Goal: Task Accomplishment & Management: Complete application form

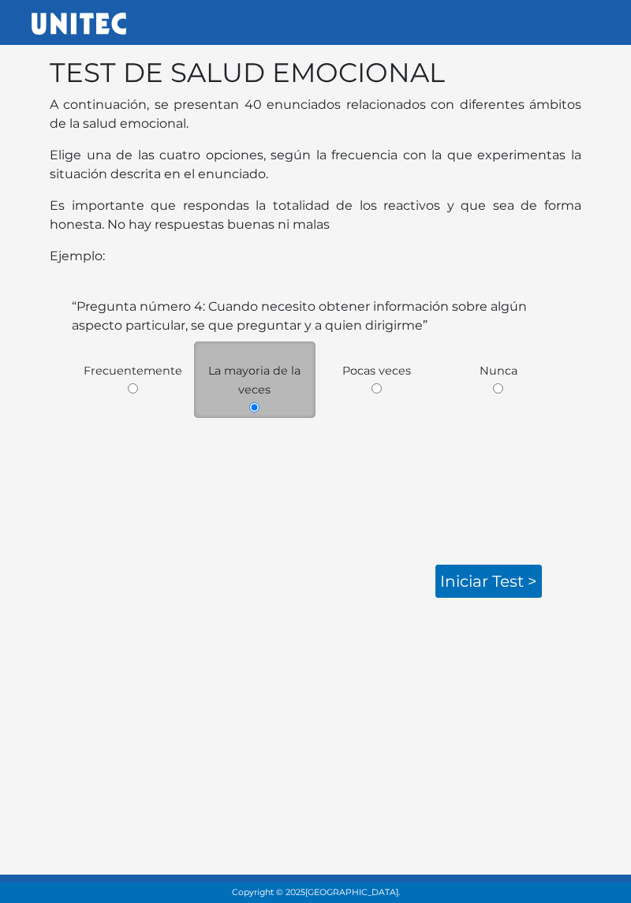
click at [373, 385] on input "radio" at bounding box center [377, 388] width 10 height 10
radio input "true"
click at [496, 579] on link "Iniciar test >" at bounding box center [488, 581] width 106 height 33
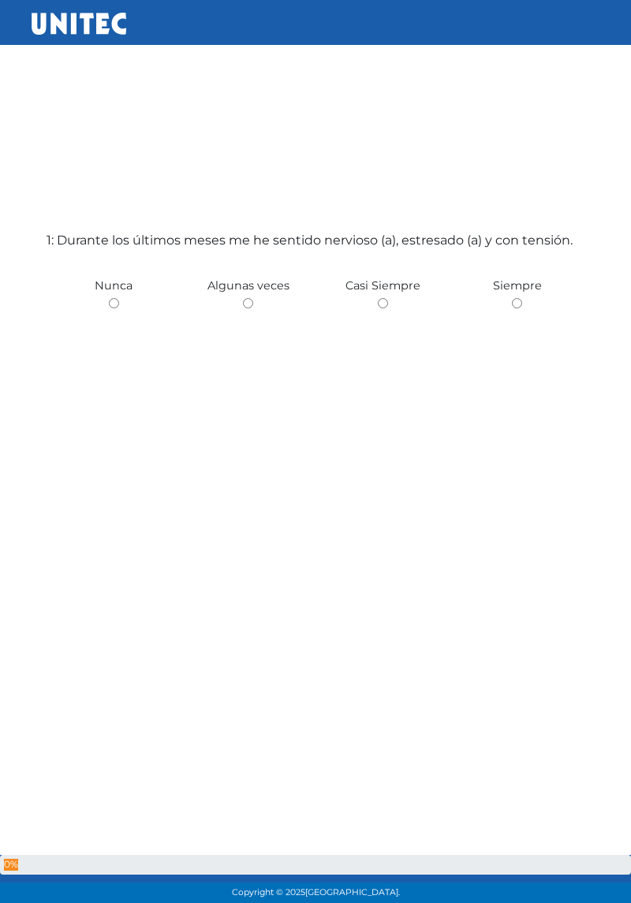
scroll to position [79, 0]
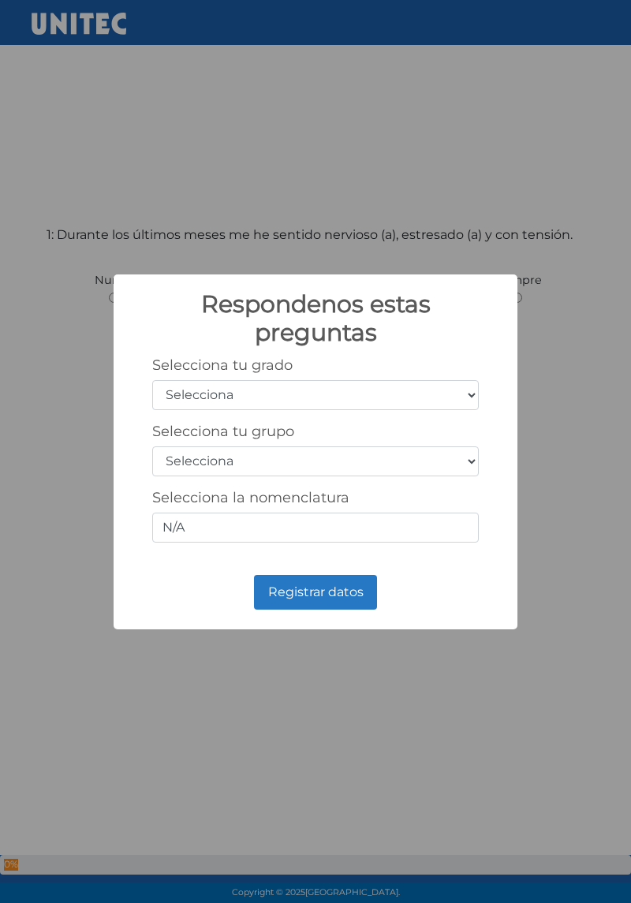
click at [352, 407] on select "Selecciona 1er grado 2do grado 3er grado 4to grado 5to grado 6to grado" at bounding box center [315, 395] width 327 height 30
select select "3"
click at [152, 380] on select "Selecciona 1er grado 2do grado 3er grado 4to grado 5to grado 6to grado" at bounding box center [315, 395] width 327 height 30
click at [342, 462] on select "Selecciona A B C D E F G H I J K L M N O P Q R S T U V W X Y Z" at bounding box center [315, 461] width 327 height 30
select select "c"
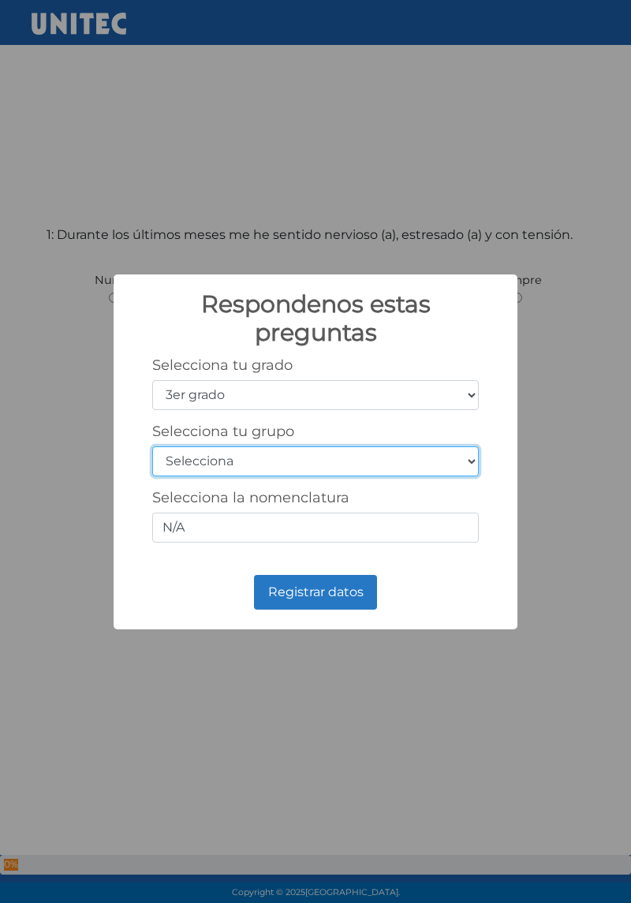
click at [152, 446] on select "Selecciona A B C D E F G H I J K L M N O P Q R S T U V W X Y Z" at bounding box center [315, 461] width 327 height 30
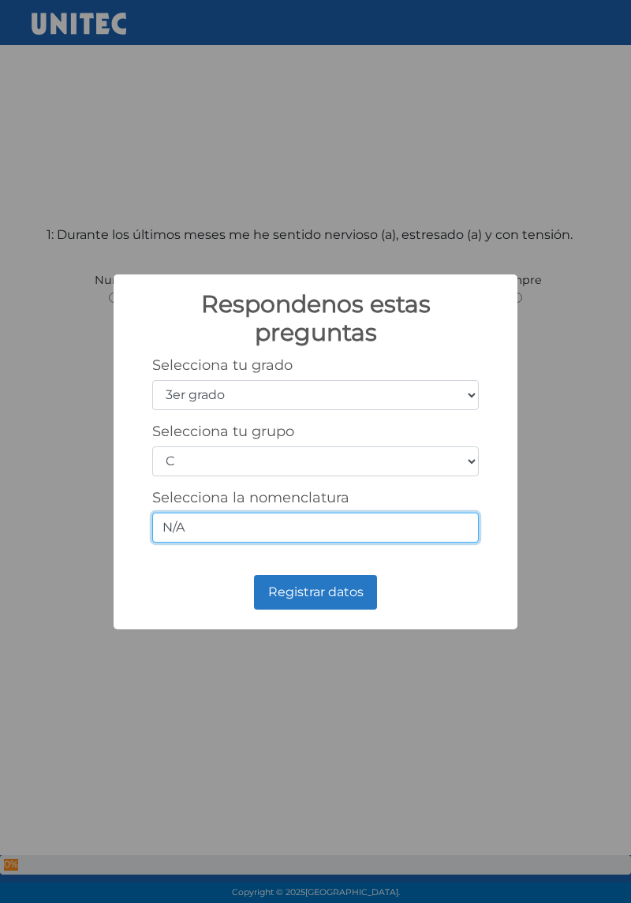
click at [306, 531] on input "N/A" at bounding box center [315, 528] width 327 height 30
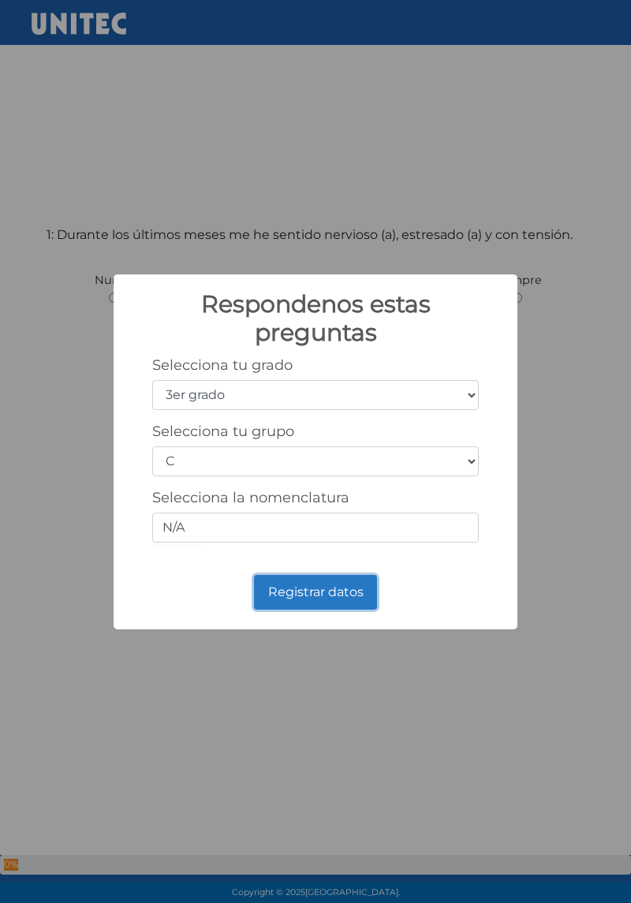
click at [318, 579] on button "Registrar datos" at bounding box center [315, 592] width 123 height 35
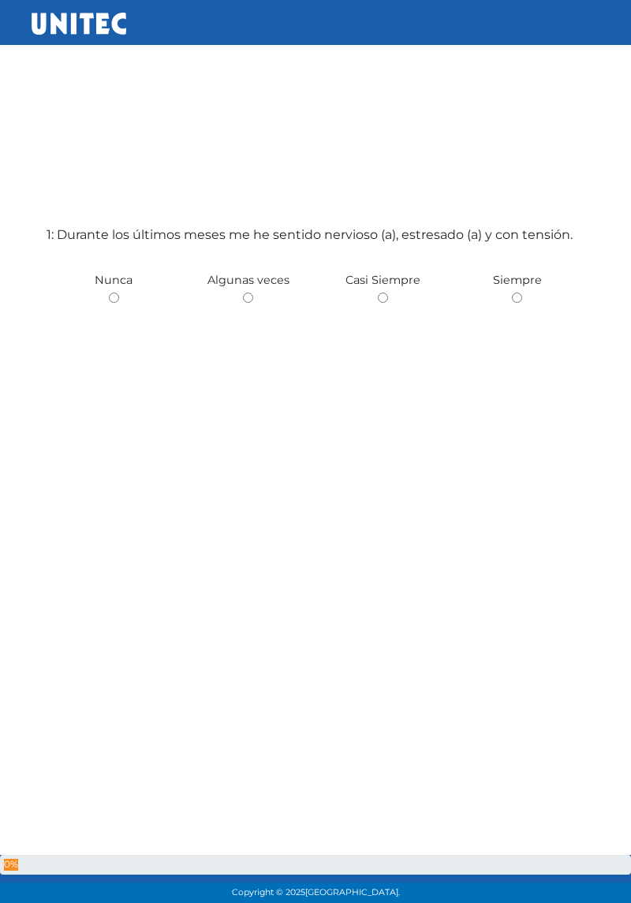
click at [387, 303] on input "radio" at bounding box center [383, 298] width 10 height 10
radio input "true"
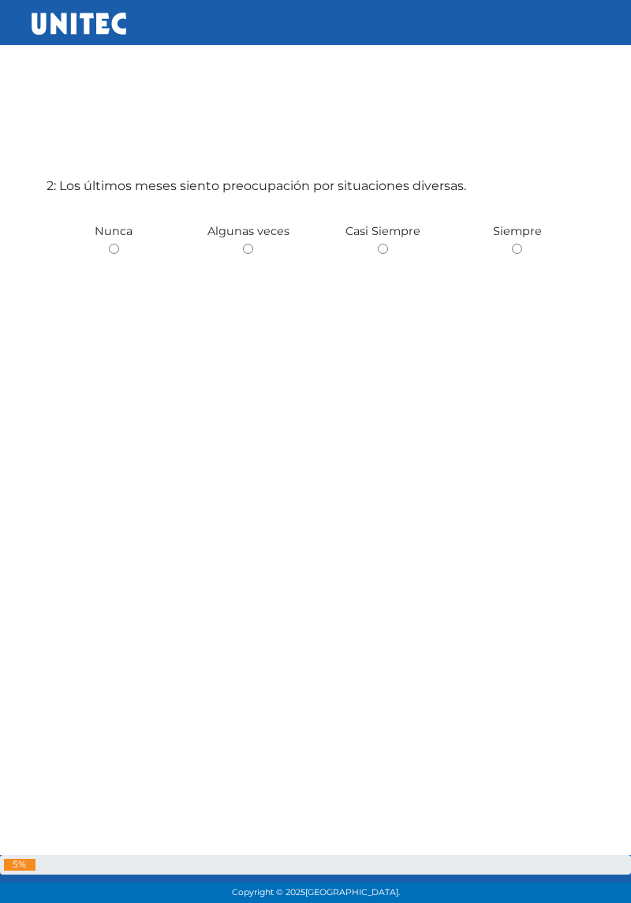
scroll to position [1058, 0]
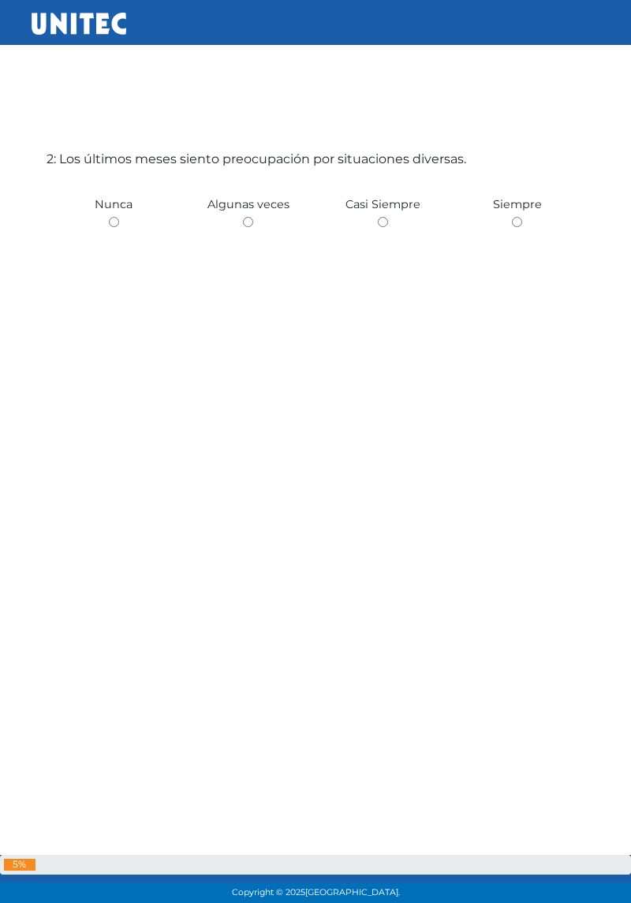
click at [246, 211] on span "Algunas veces" at bounding box center [248, 204] width 82 height 14
click at [243, 227] on input "radio" at bounding box center [248, 222] width 10 height 10
radio input "true"
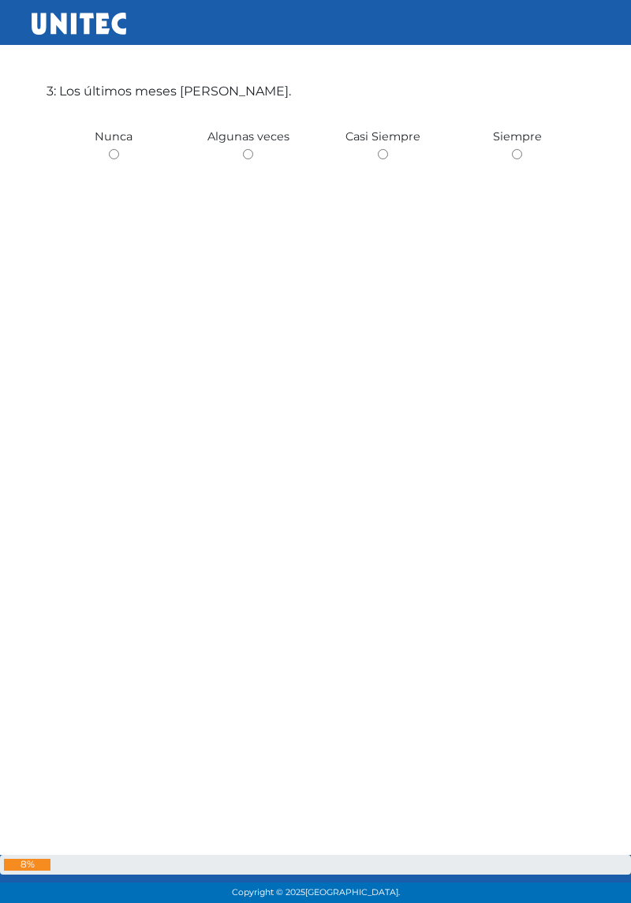
scroll to position [2036, 0]
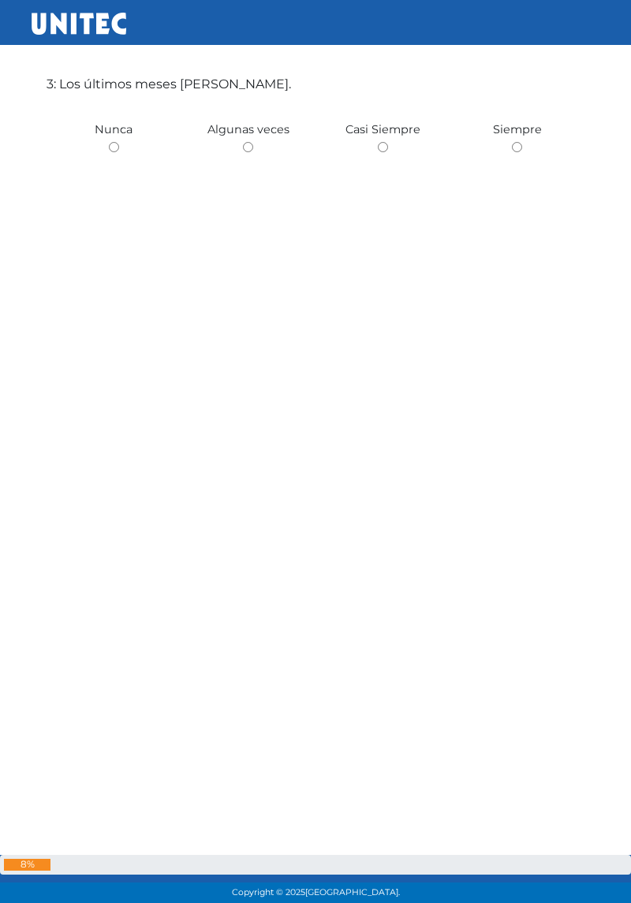
click at [246, 152] on input "radio" at bounding box center [248, 147] width 10 height 10
radio input "true"
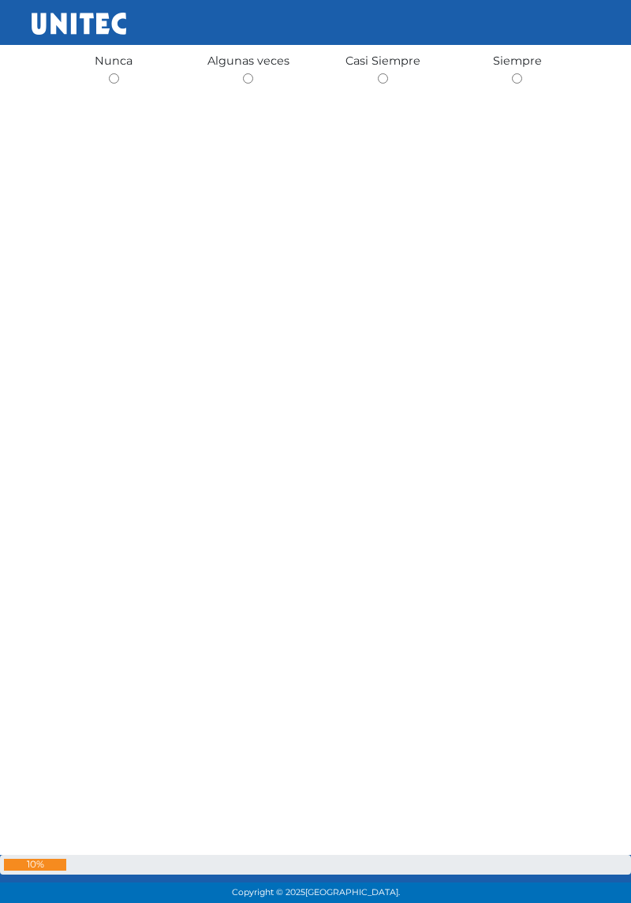
scroll to position [3015, 0]
click at [245, 77] on input "radio" at bounding box center [248, 71] width 10 height 10
radio input "true"
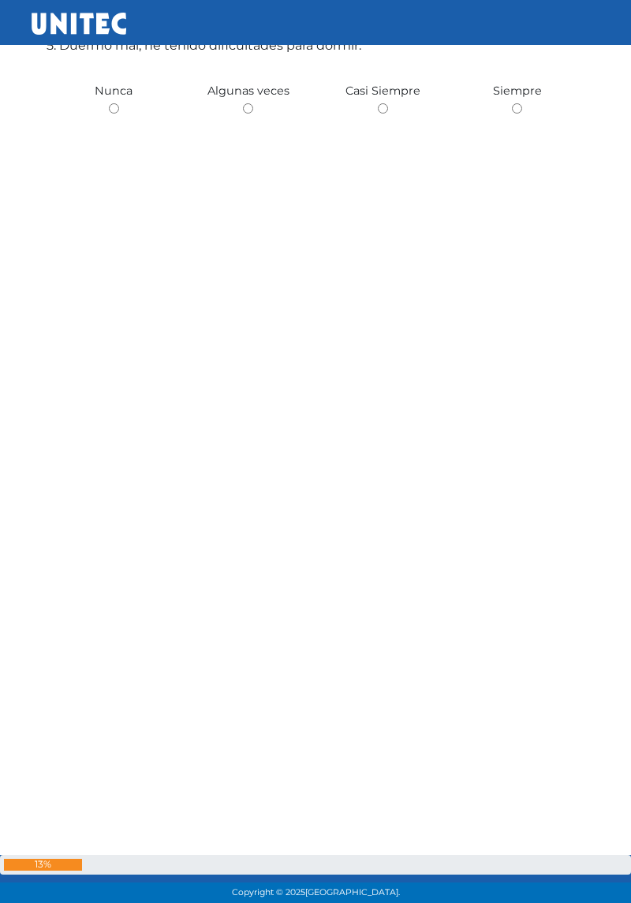
scroll to position [3994, 0]
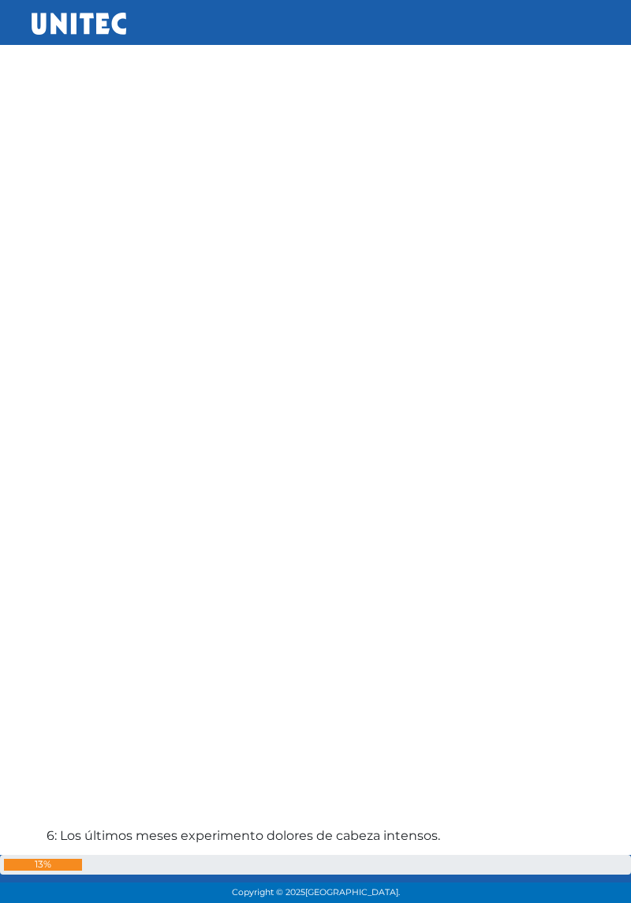
radio input "true"
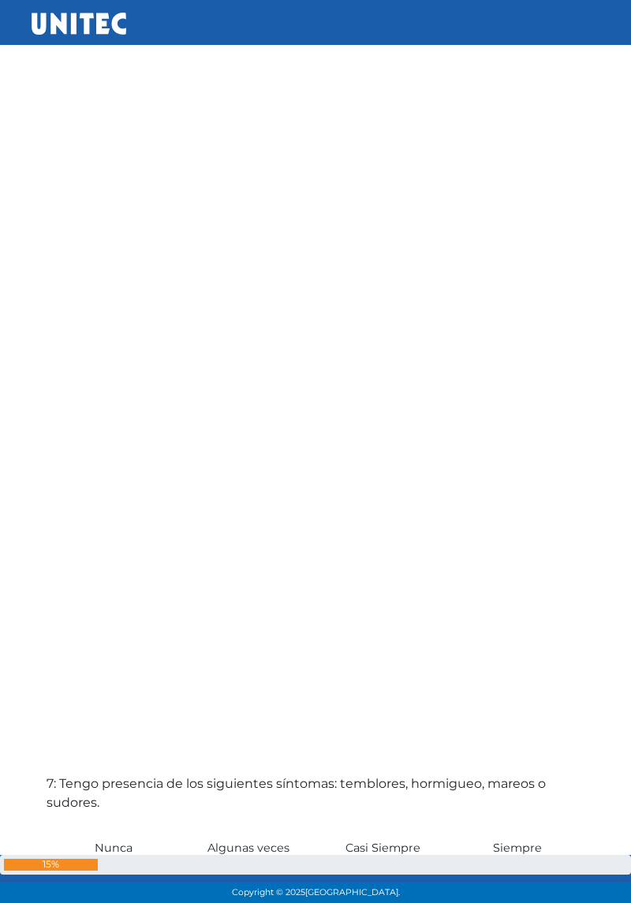
scroll to position [4972, 0]
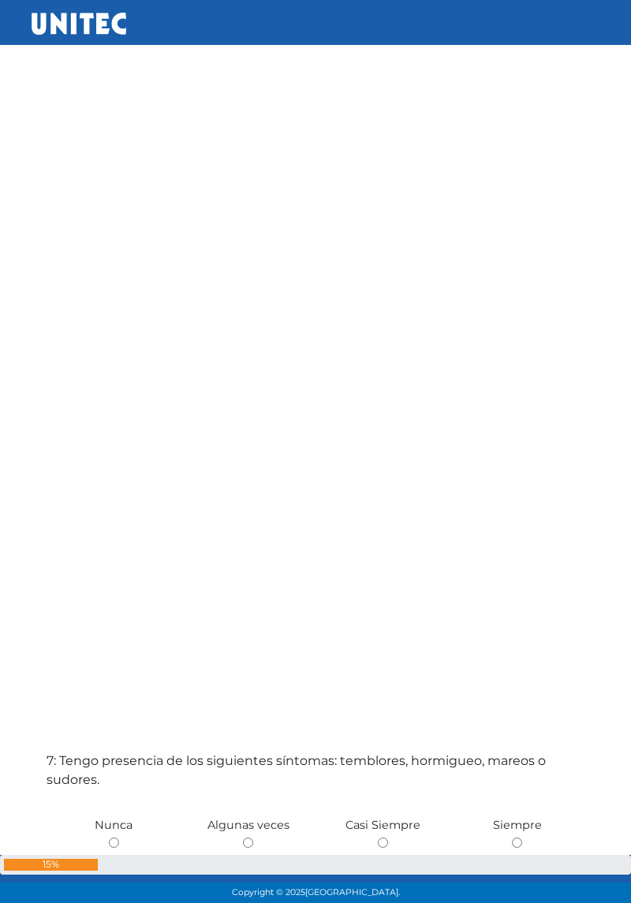
radio input "true"
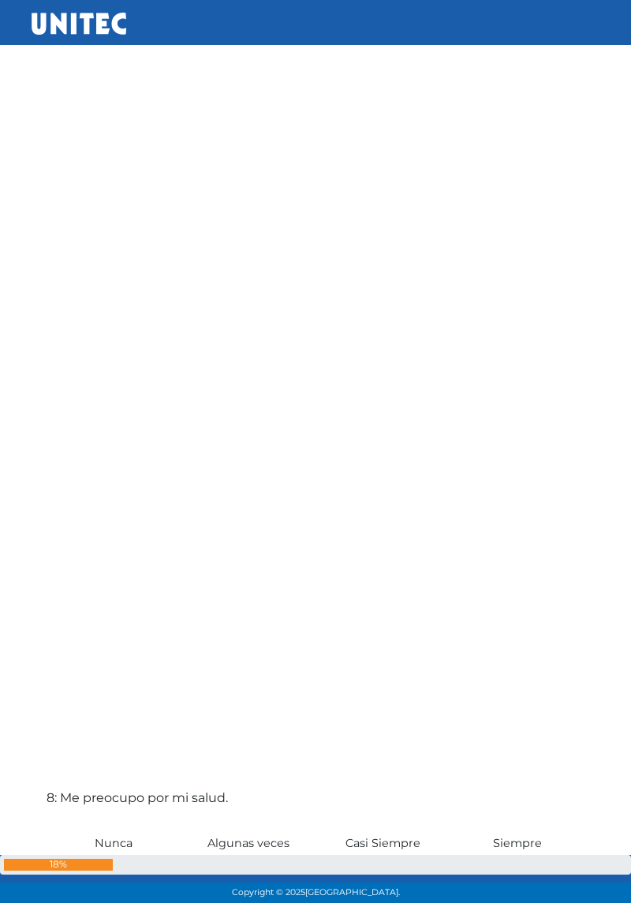
scroll to position [5951, 0]
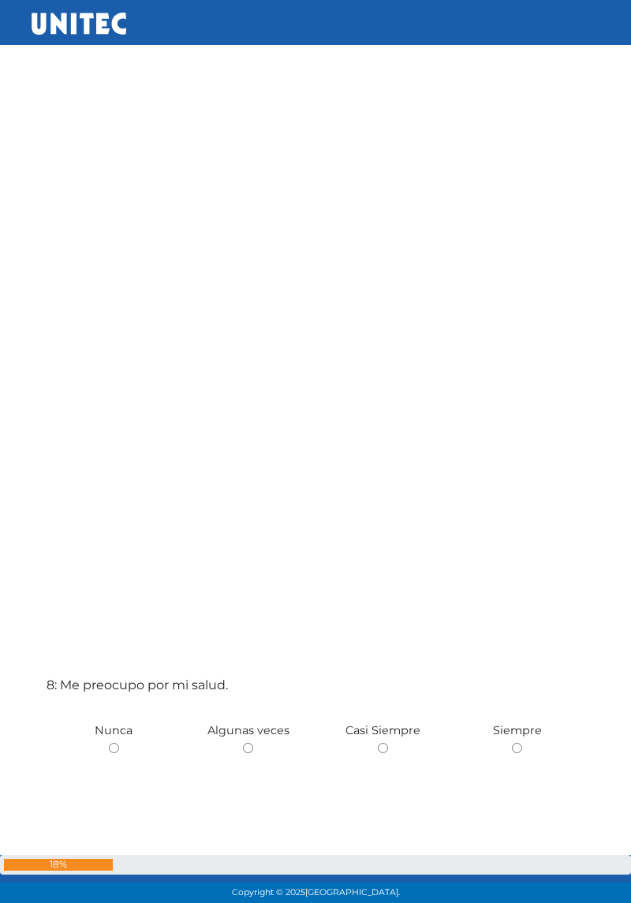
radio input "true"
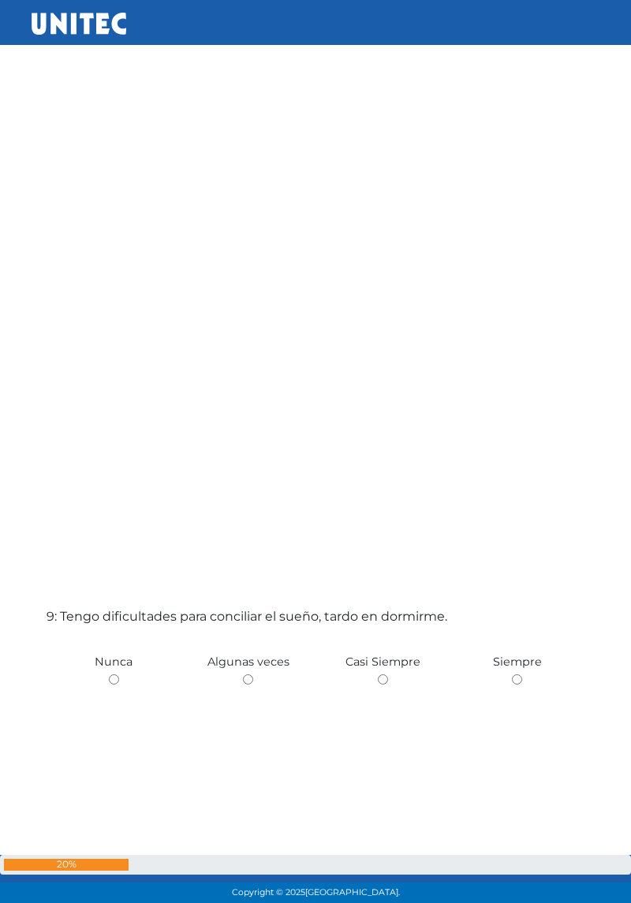
scroll to position [6930, 0]
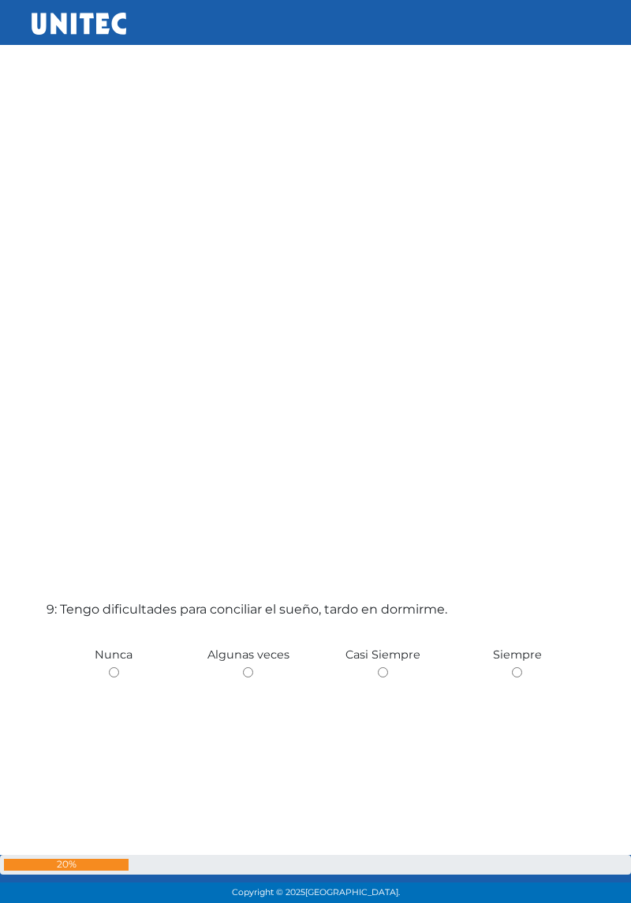
radio input "true"
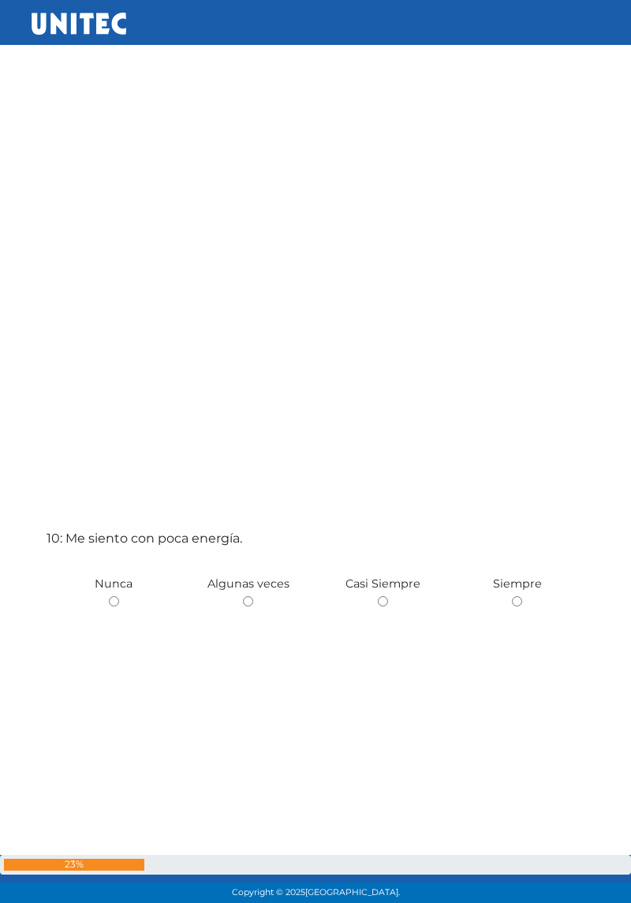
scroll to position [7908, 0]
radio input "true"
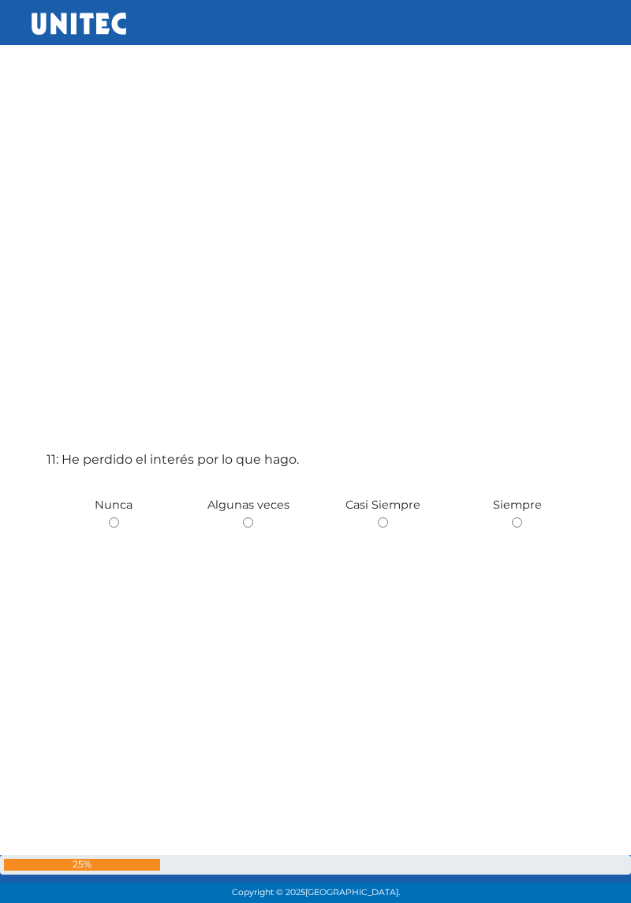
scroll to position [8887, 0]
radio input "true"
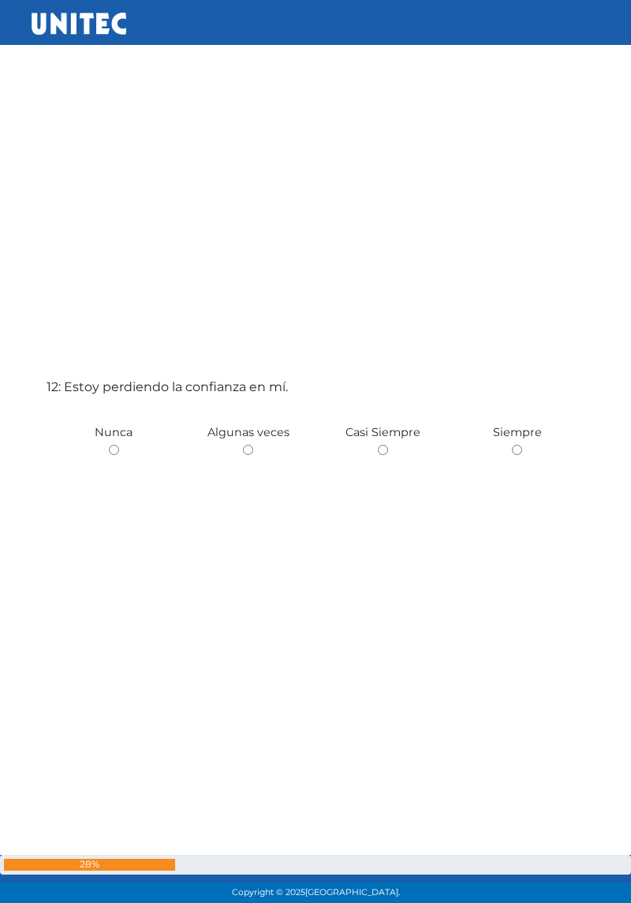
scroll to position [9866, 0]
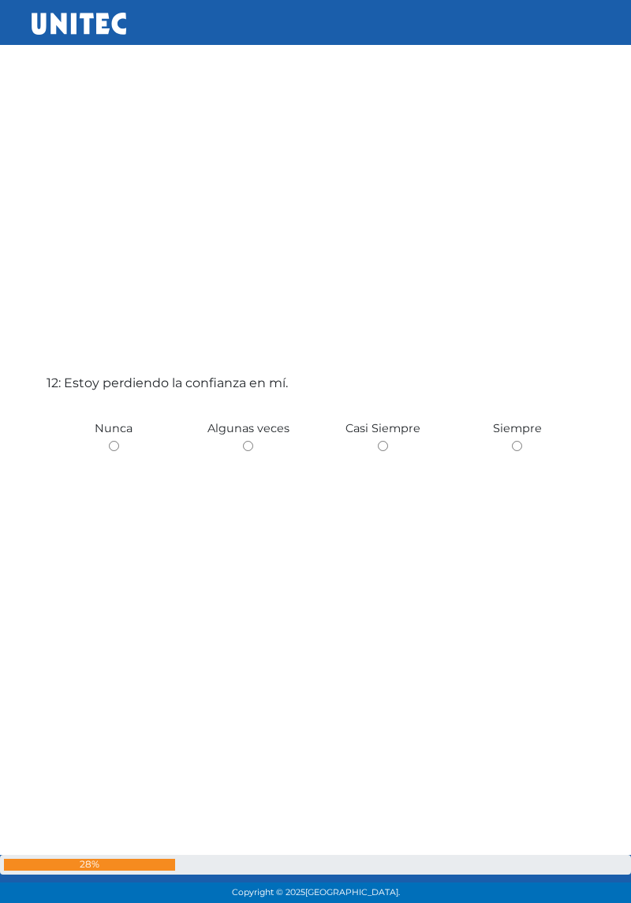
radio input "true"
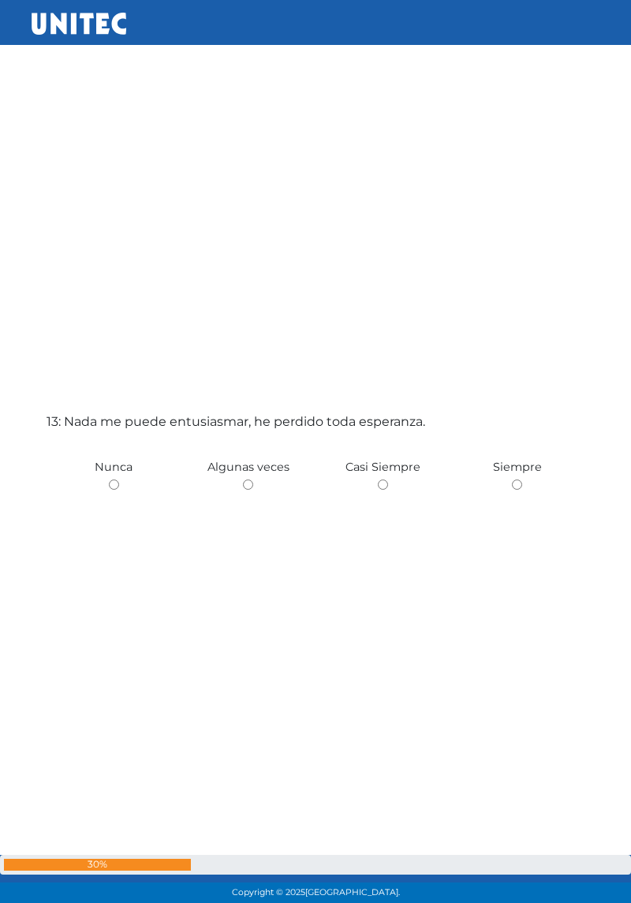
scroll to position [10844, 0]
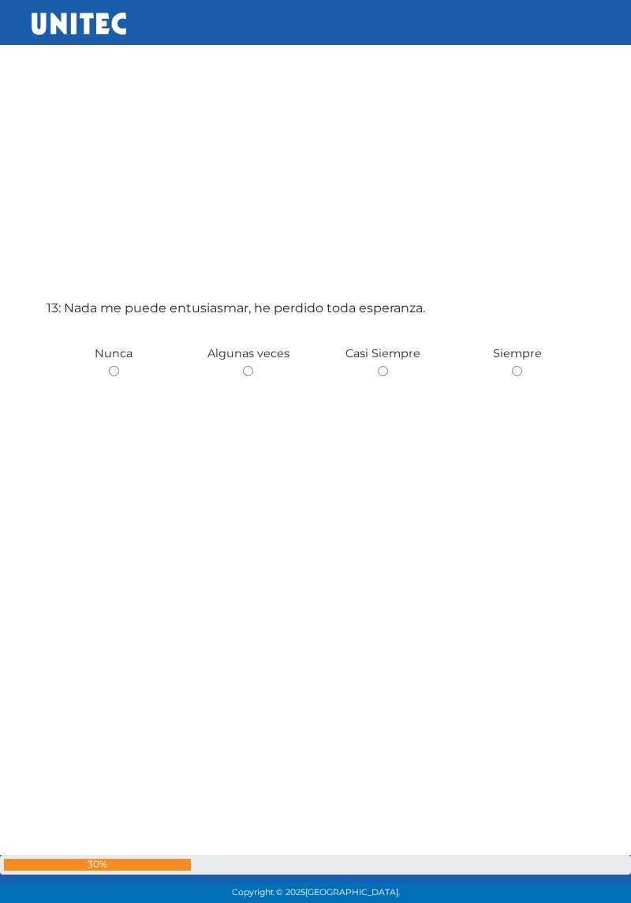
radio input "true"
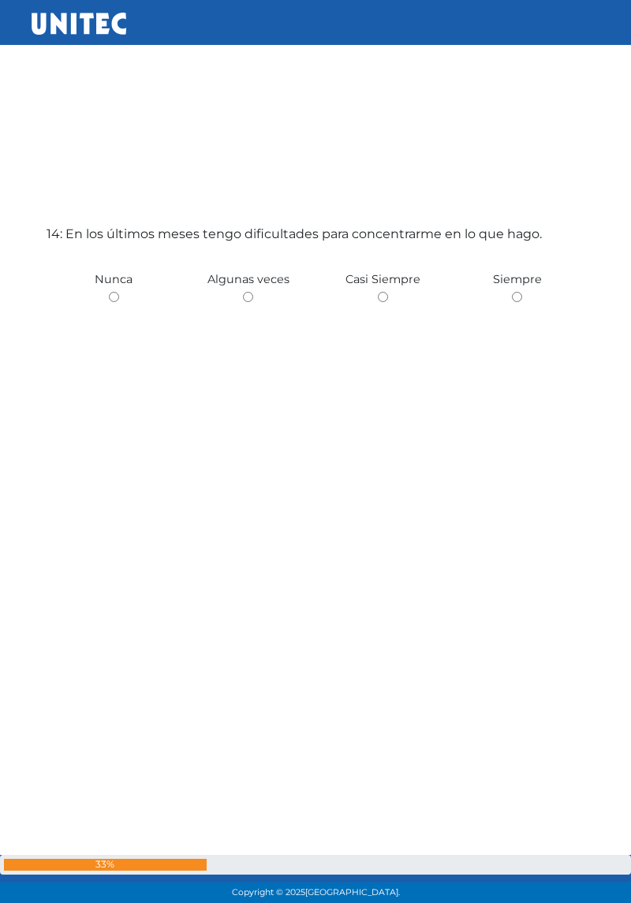
scroll to position [11823, 0]
radio input "true"
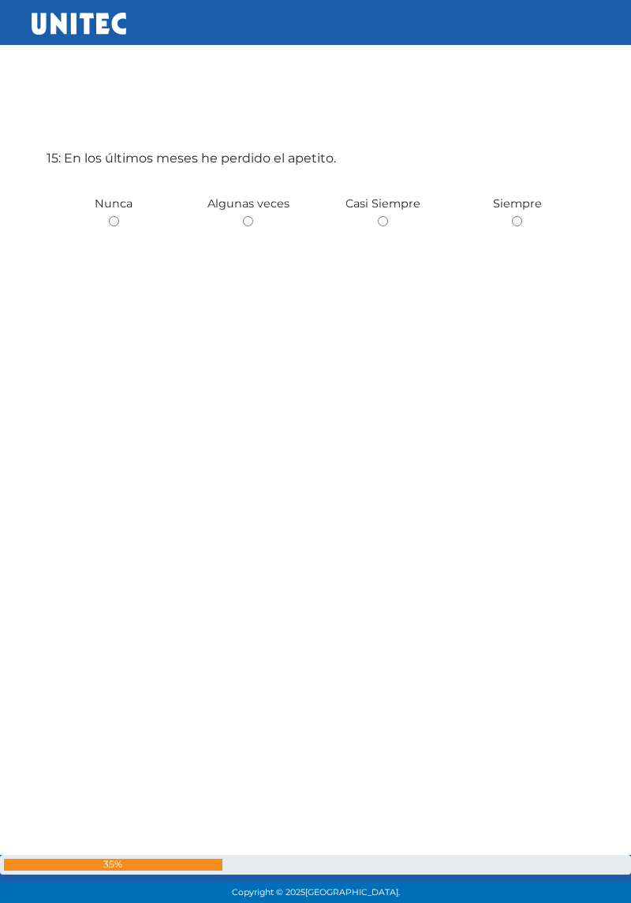
scroll to position [12802, 0]
radio input "true"
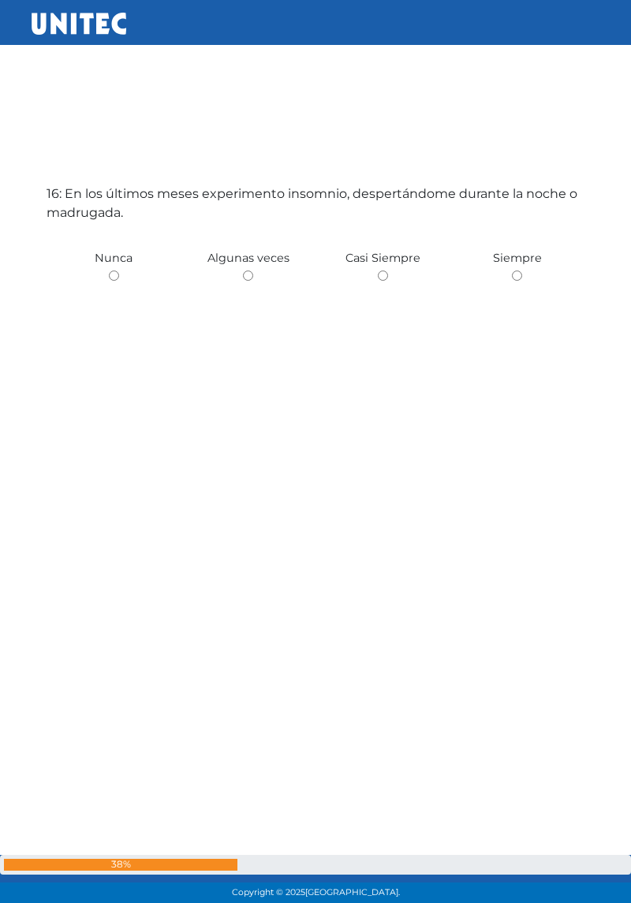
scroll to position [13780, 0]
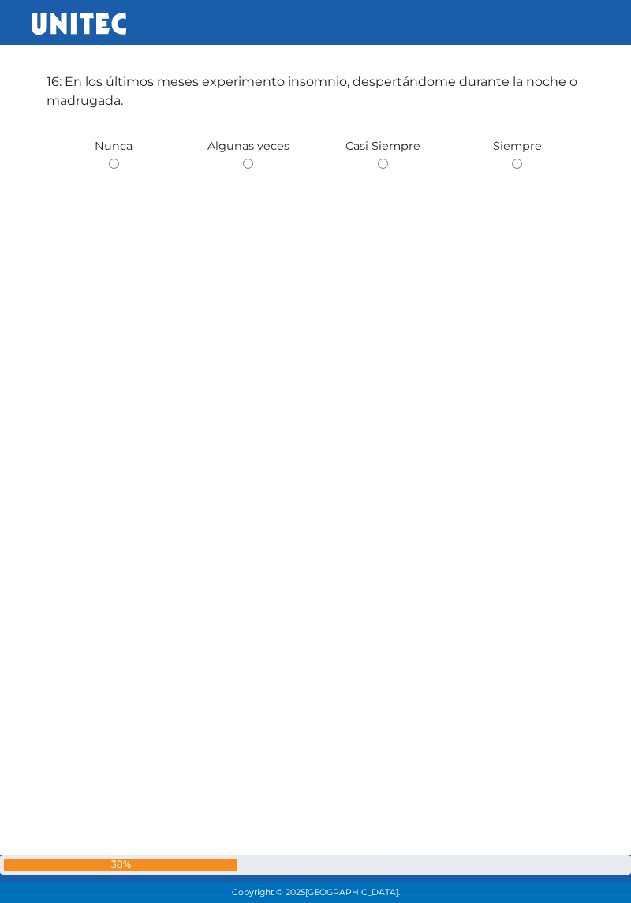
radio input "true"
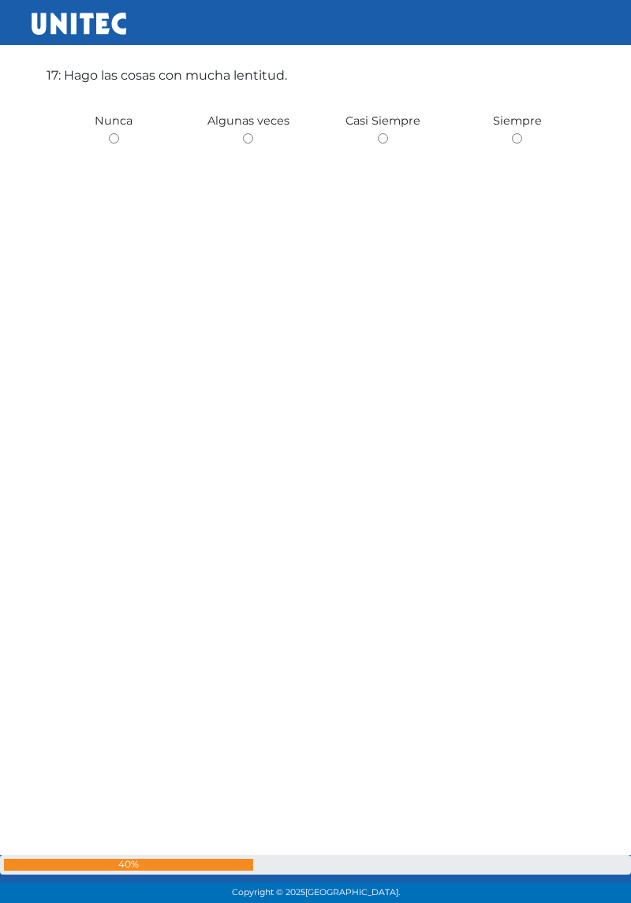
scroll to position [14759, 0]
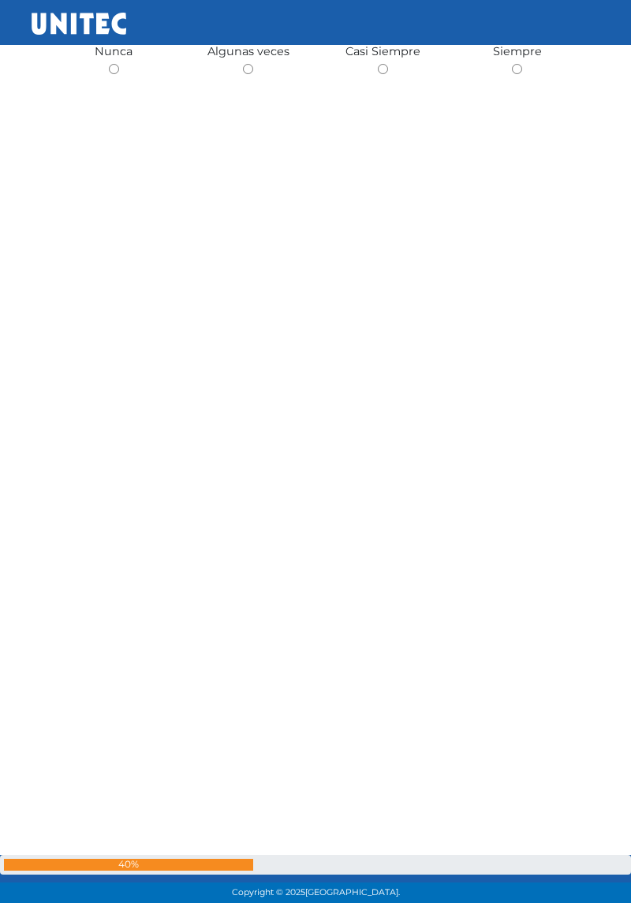
radio input "true"
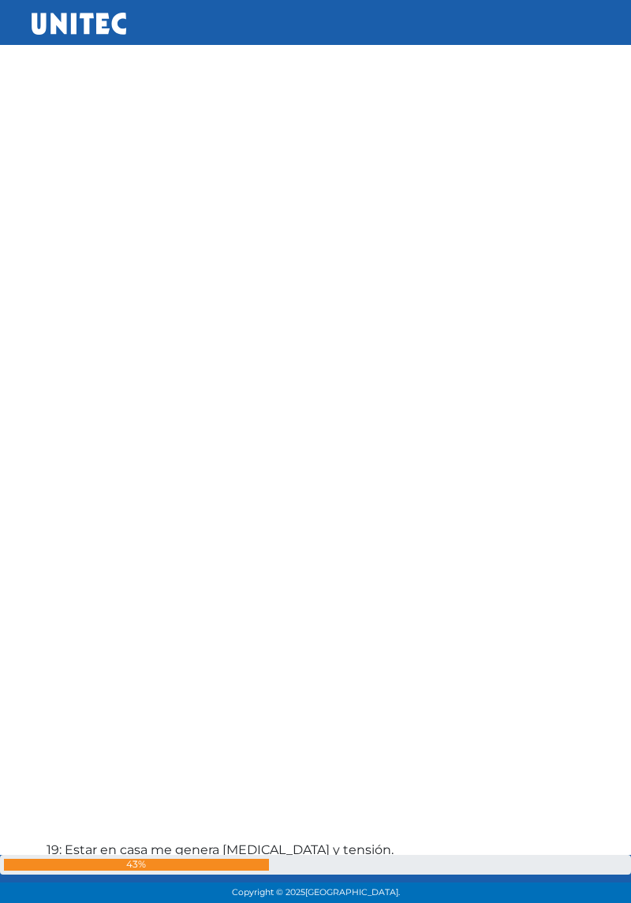
scroll to position [15738, 0]
radio input "true"
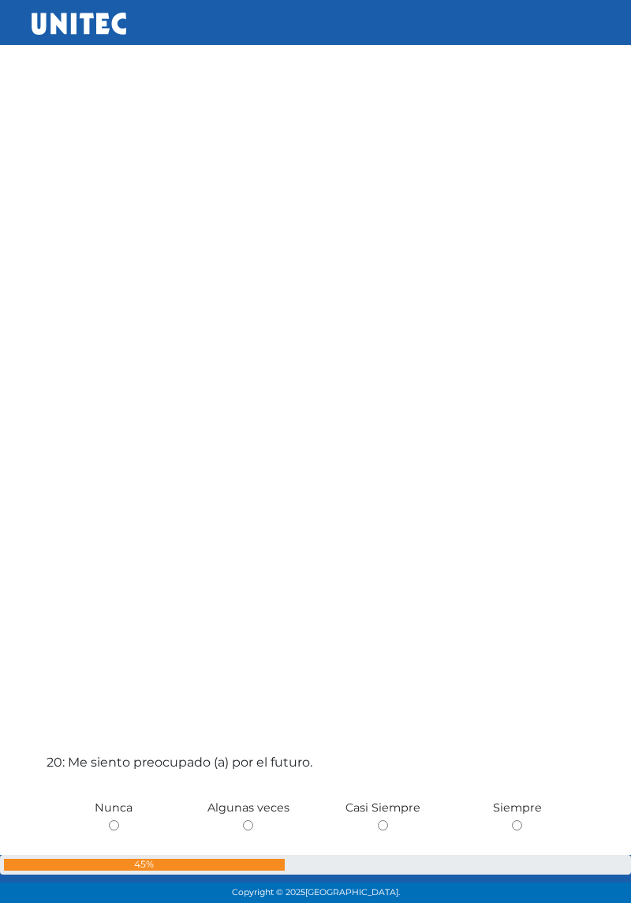
scroll to position [16716, 0]
radio input "true"
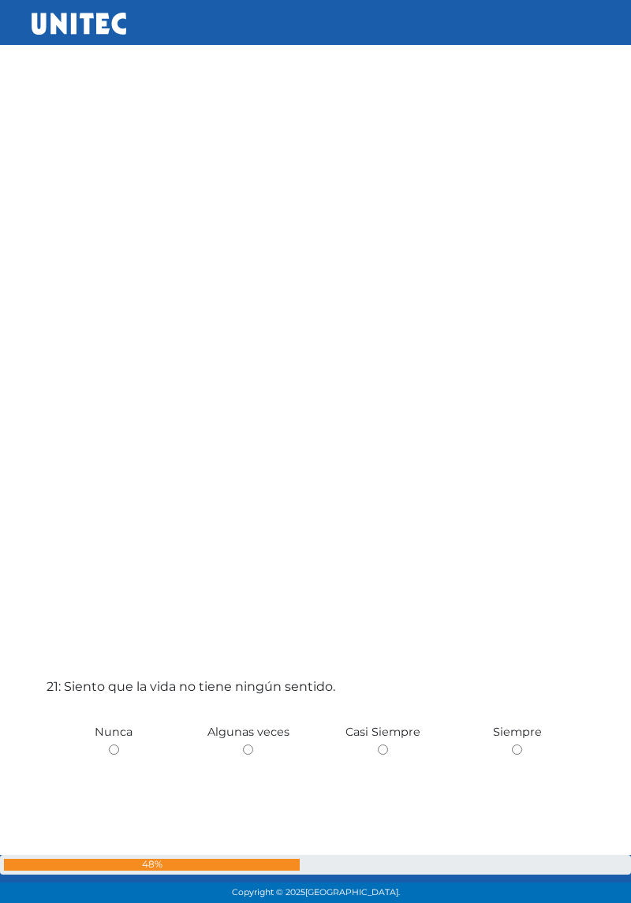
scroll to position [17695, 0]
radio input "true"
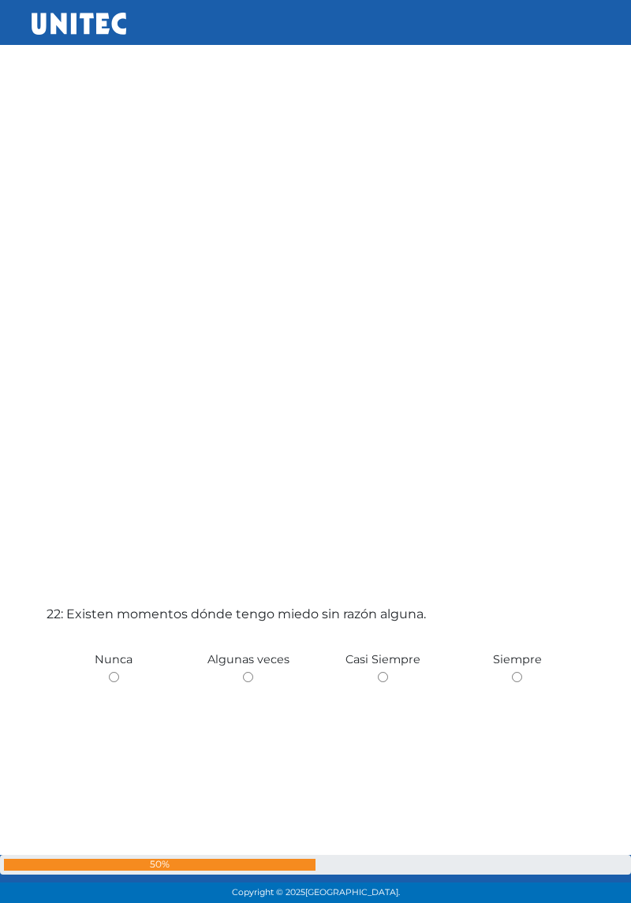
scroll to position [18674, 0]
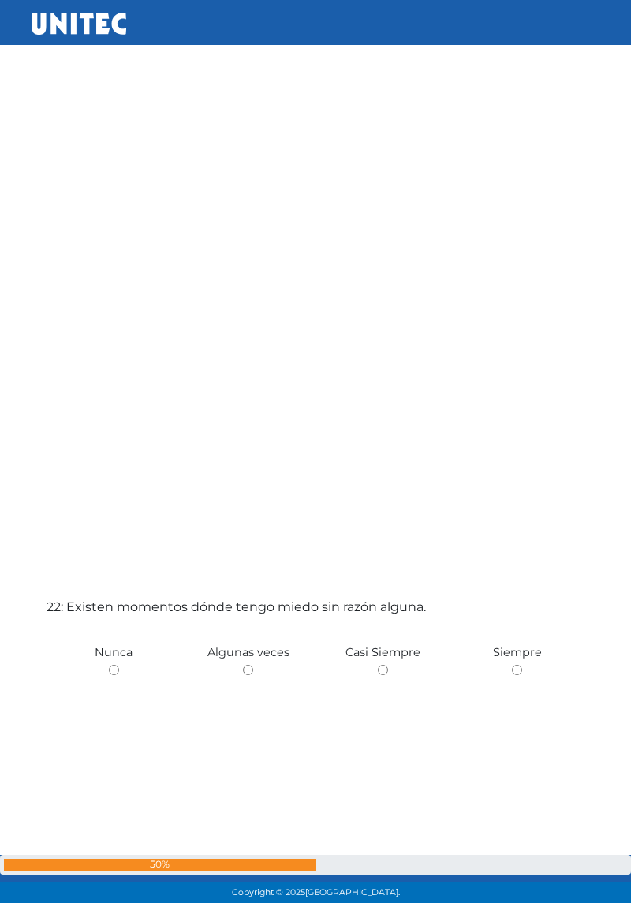
radio input "true"
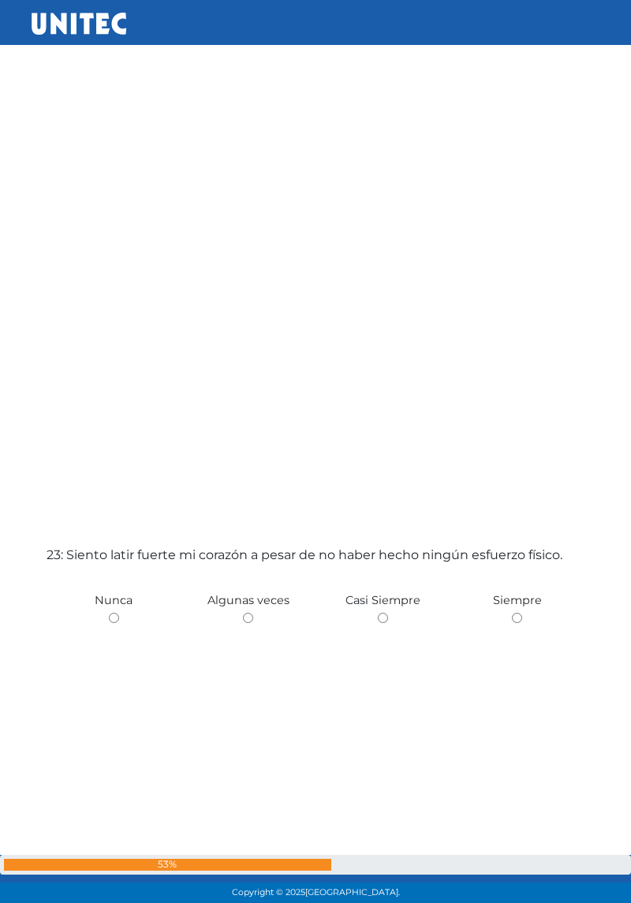
scroll to position [19652, 0]
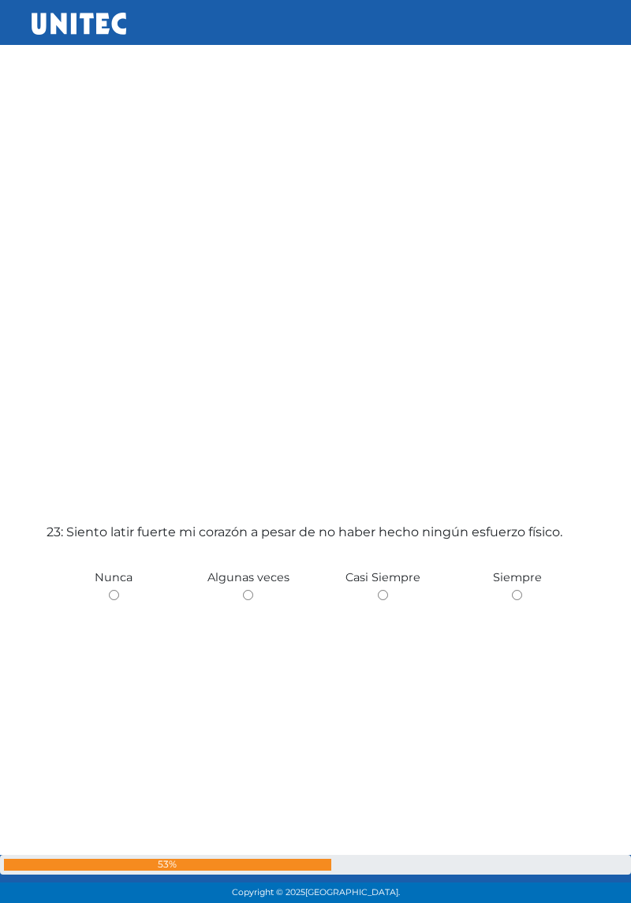
radio input "true"
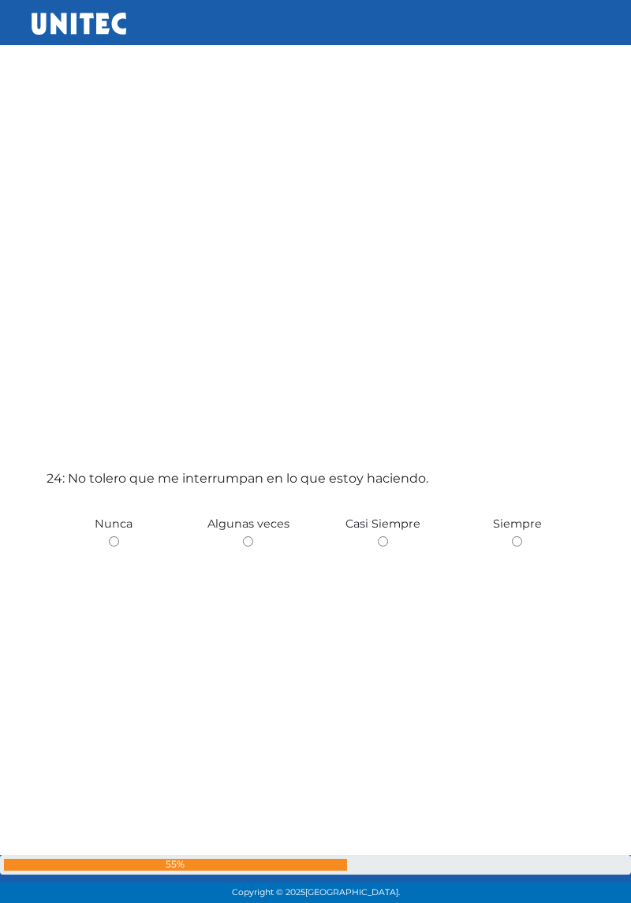
scroll to position [20631, 0]
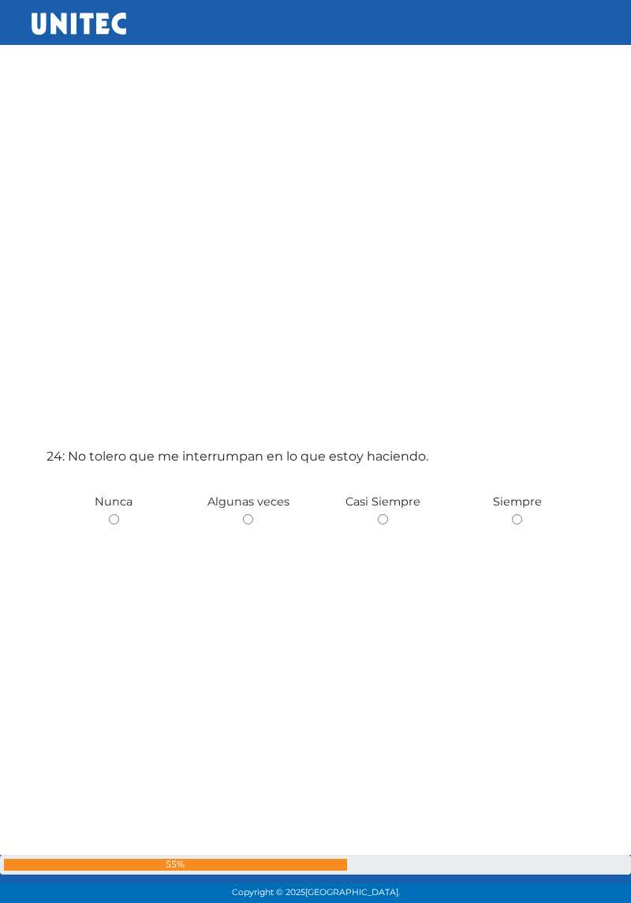
radio input "true"
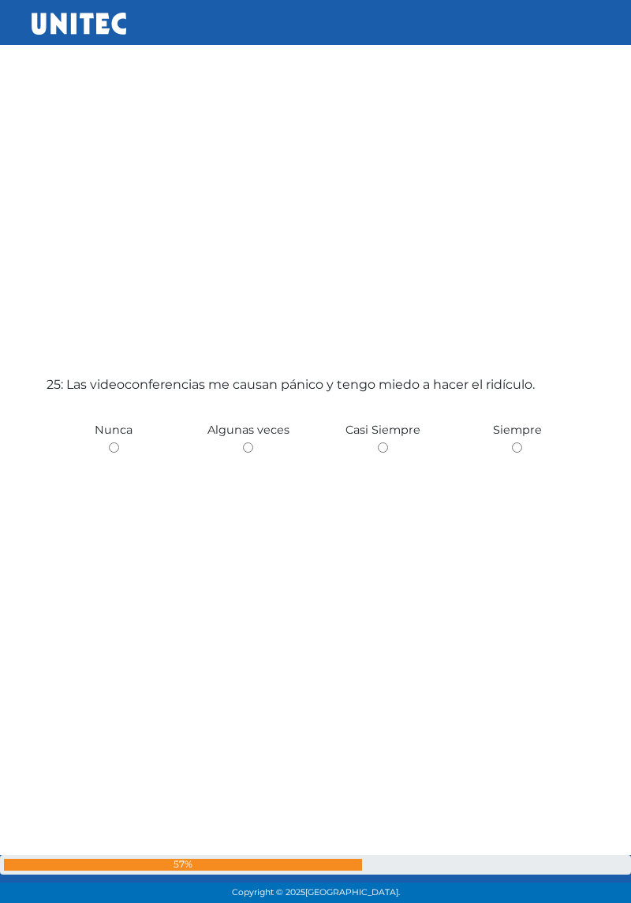
scroll to position [21610, 0]
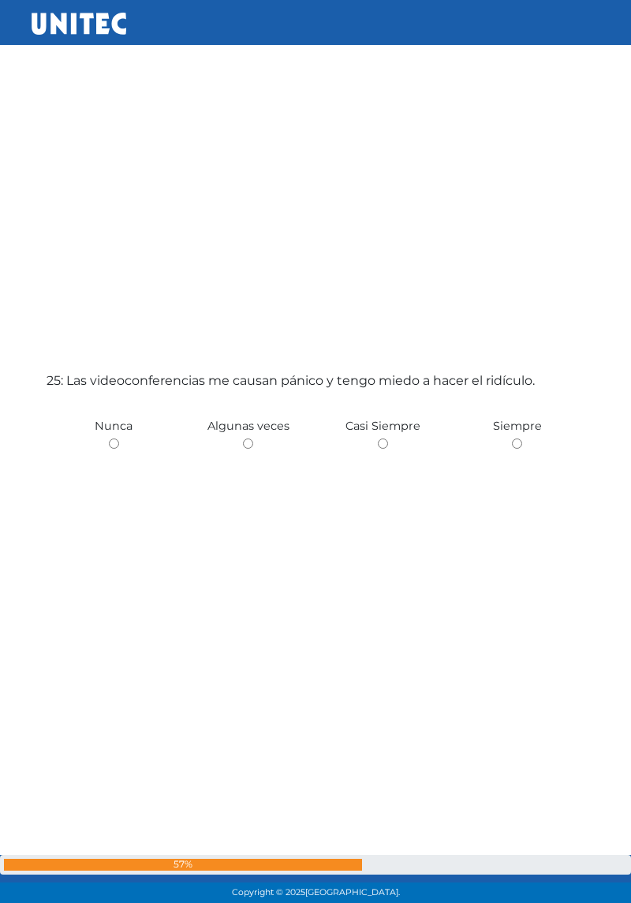
radio input "true"
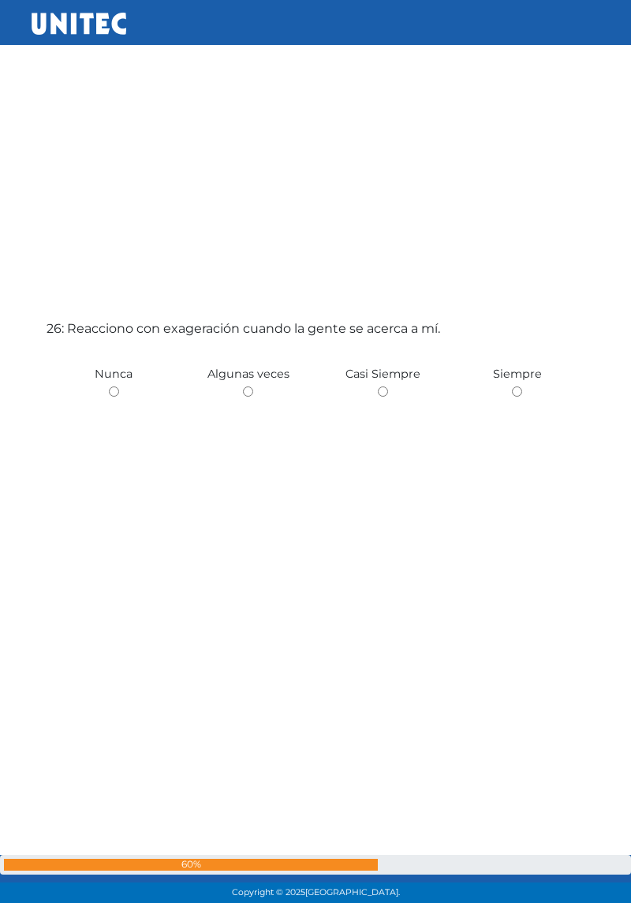
scroll to position [22588, 0]
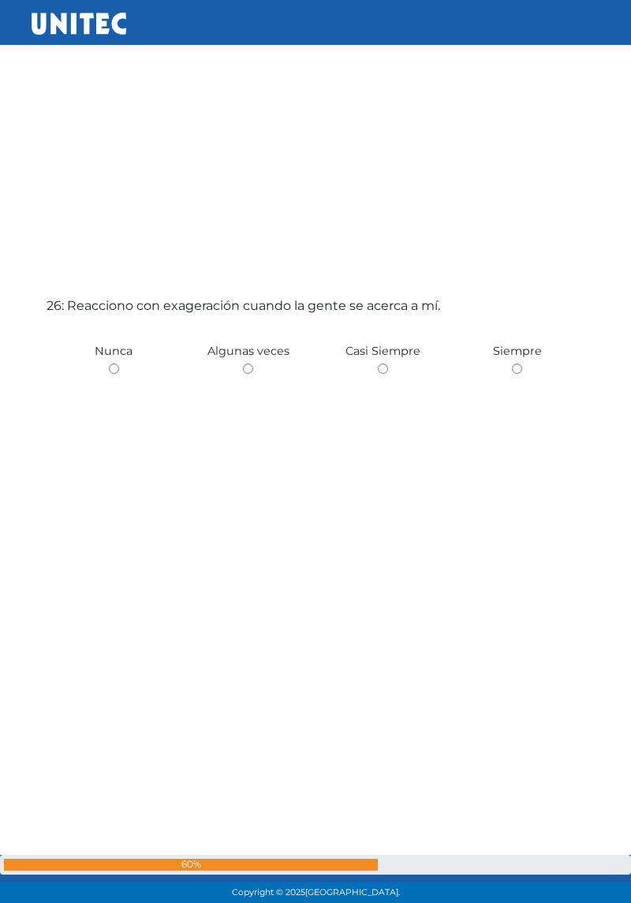
radio input "true"
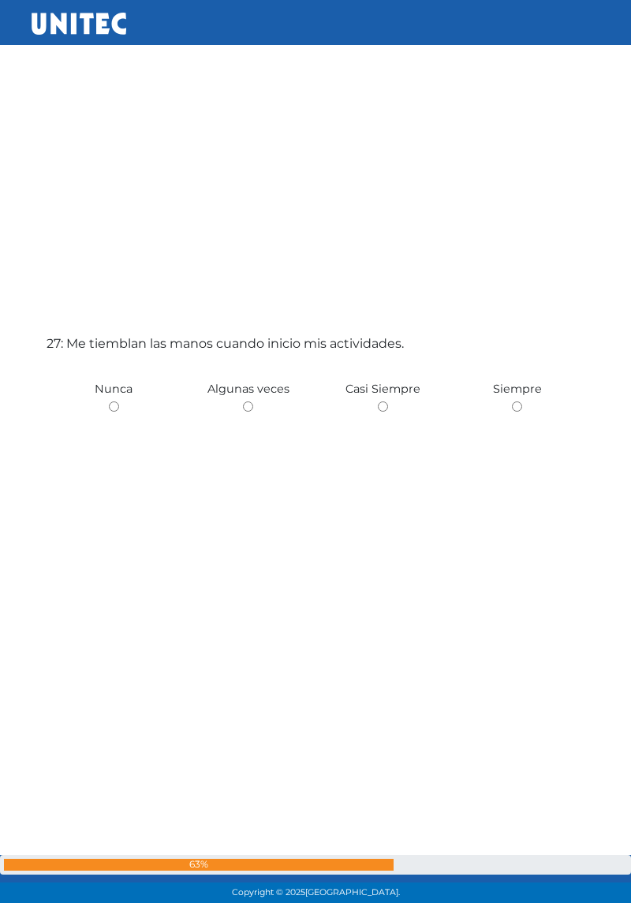
scroll to position [23567, 0]
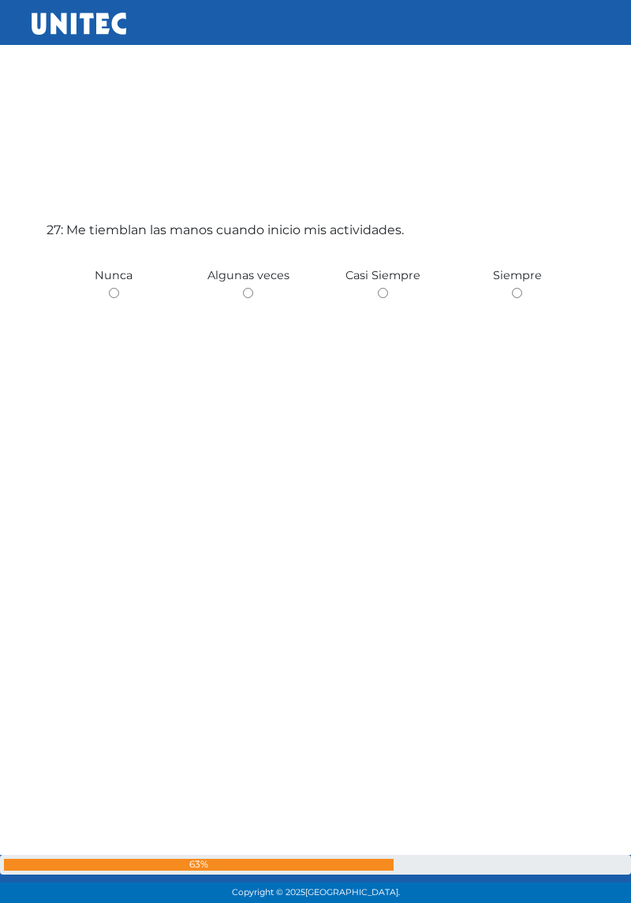
radio input "true"
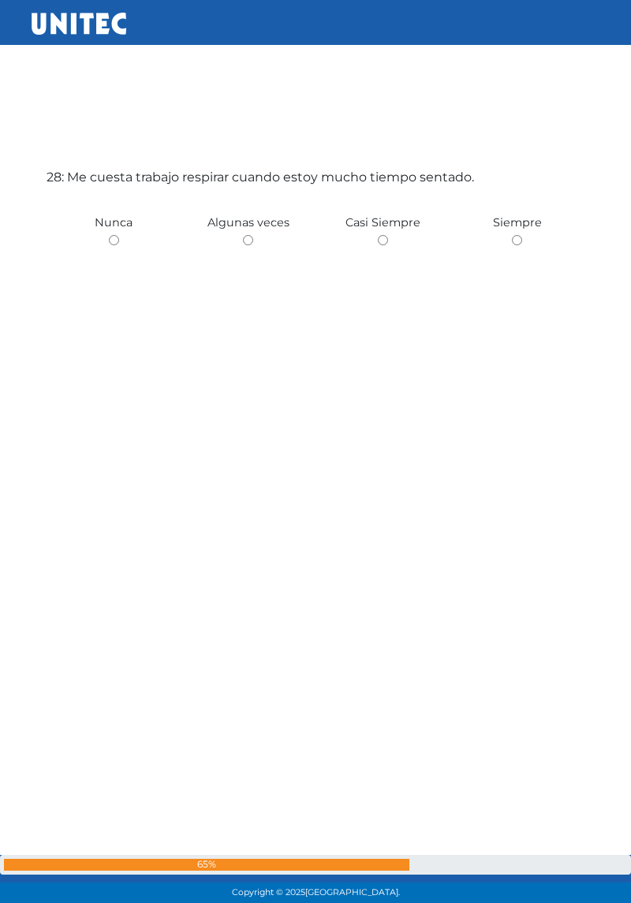
scroll to position [24546, 0]
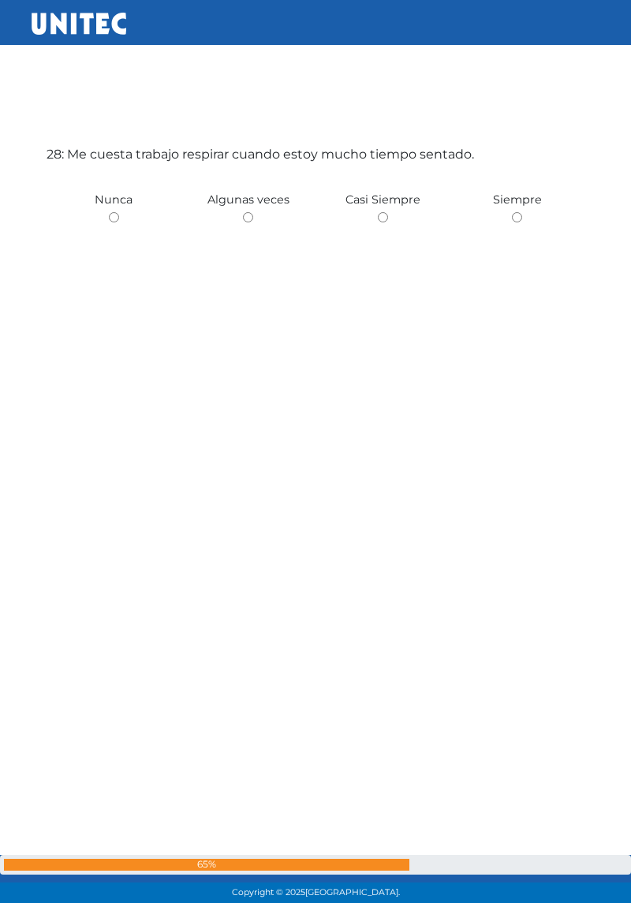
radio input "true"
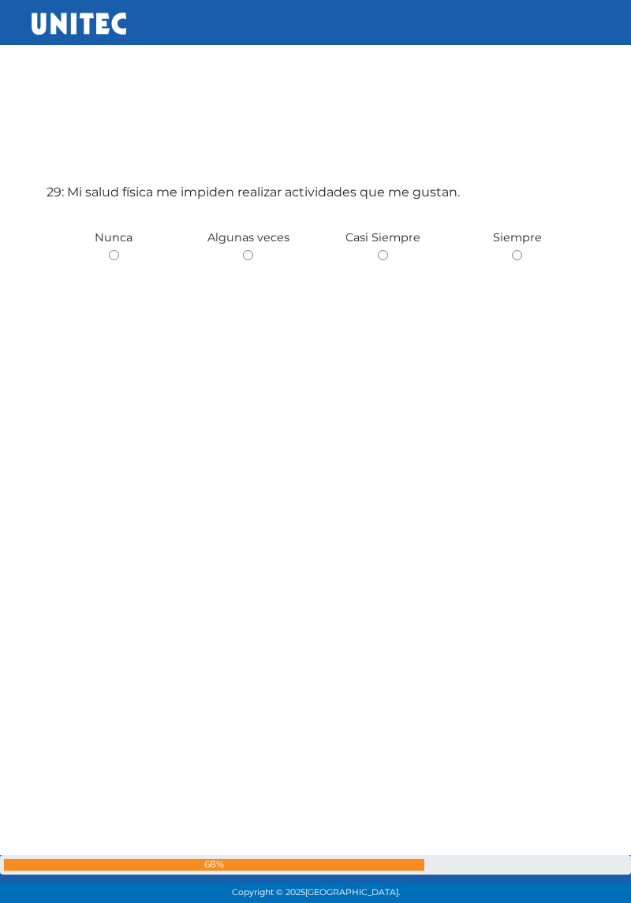
scroll to position [25524, 0]
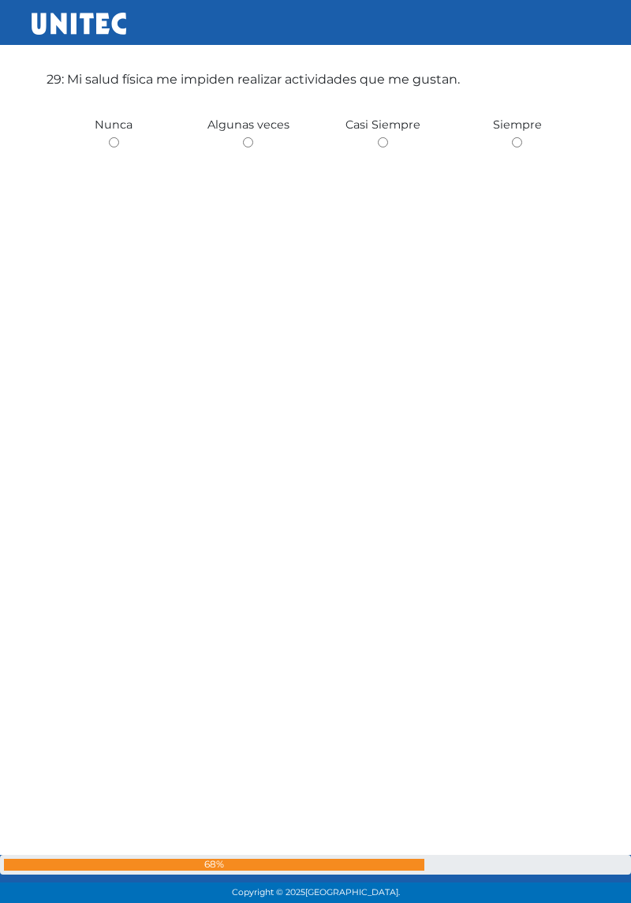
radio input "true"
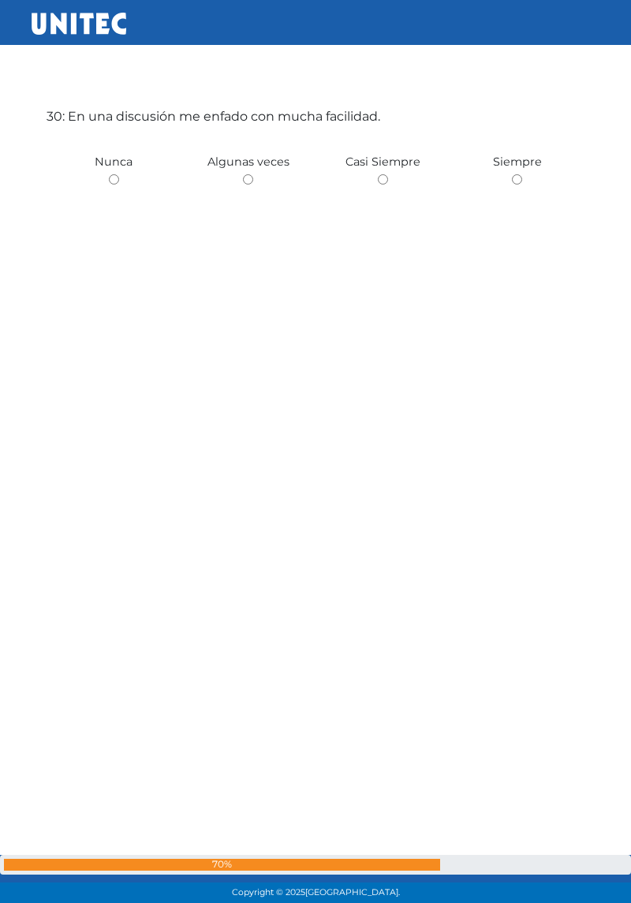
scroll to position [26503, 0]
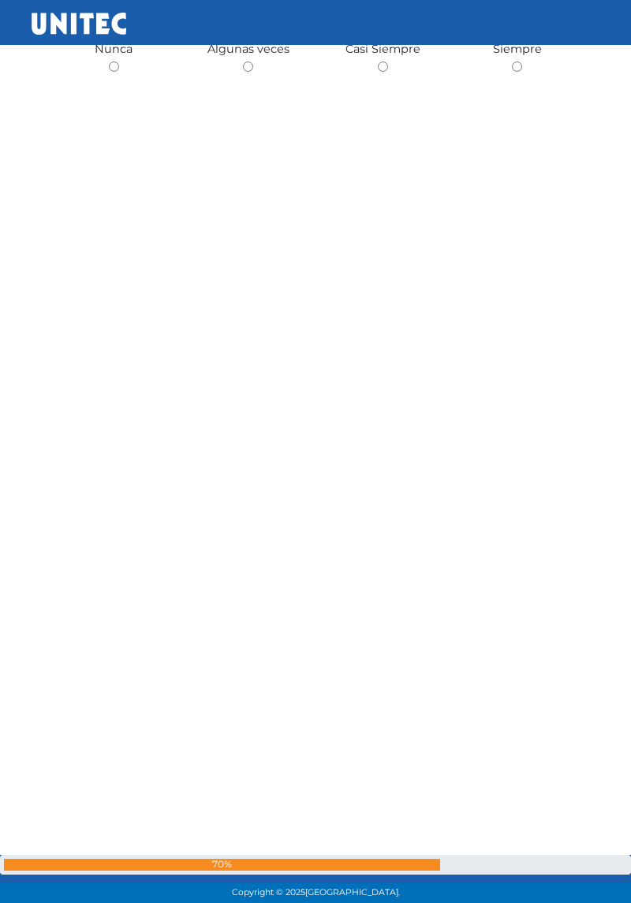
radio input "true"
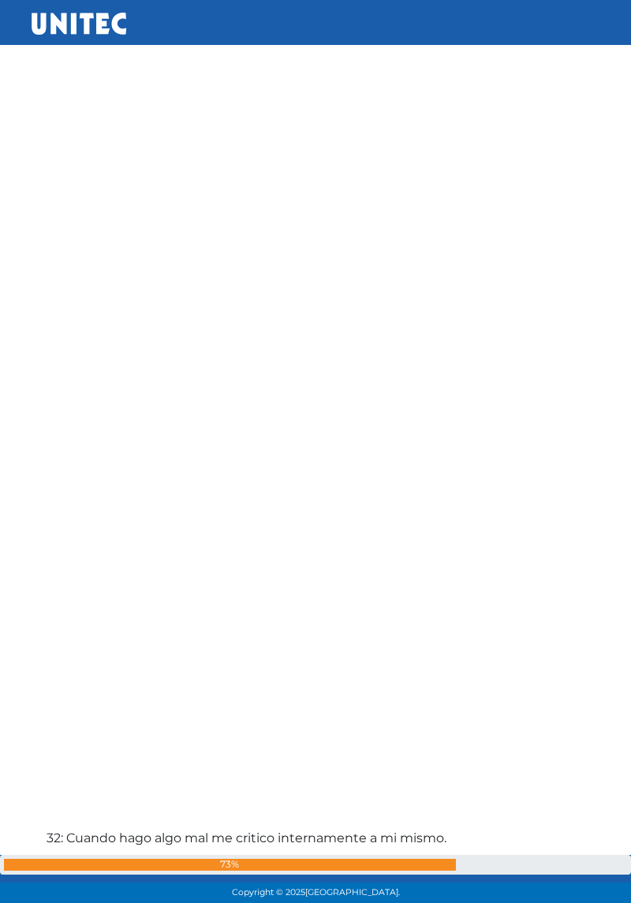
scroll to position [27482, 0]
radio input "true"
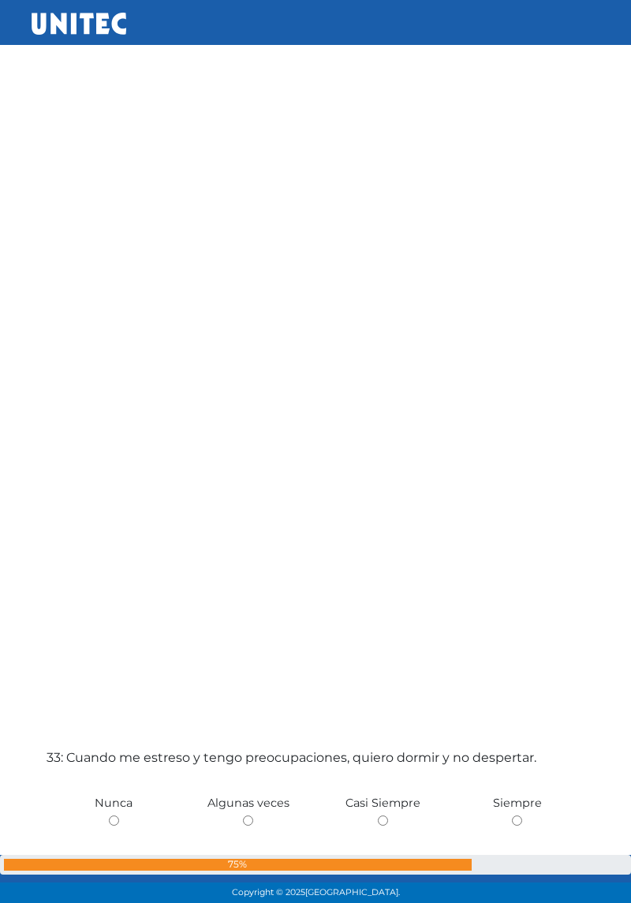
scroll to position [28460, 0]
radio input "true"
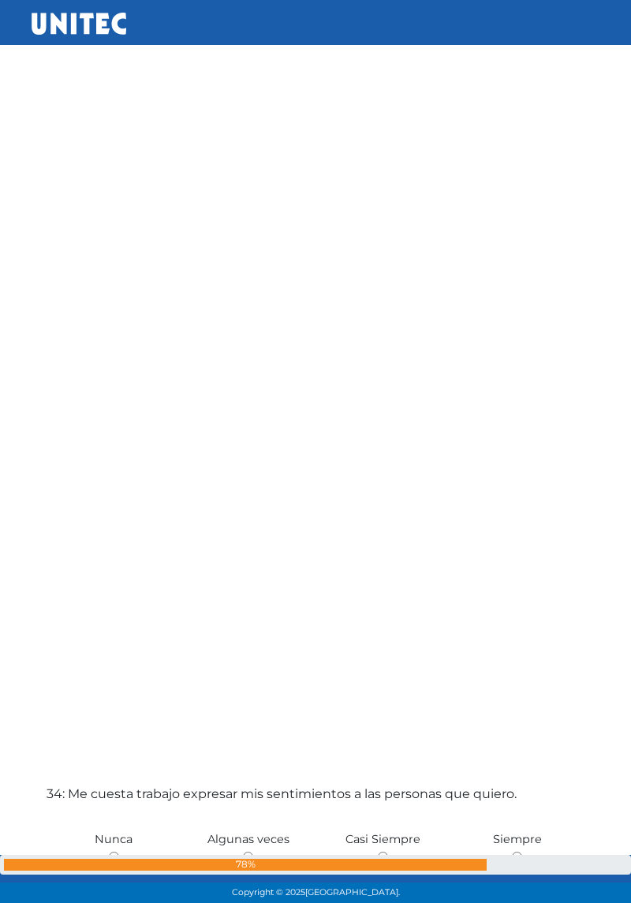
scroll to position [29439, 0]
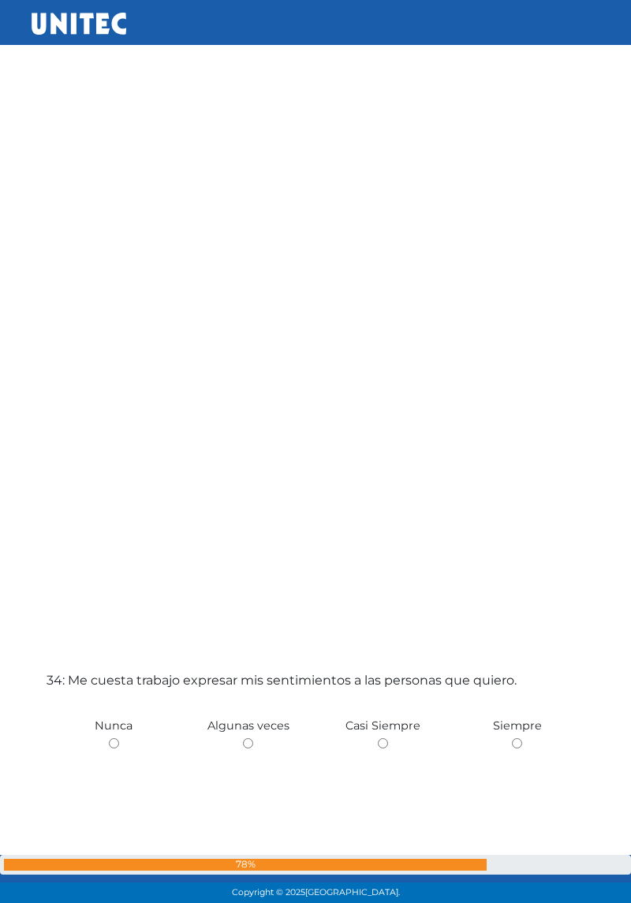
radio input "true"
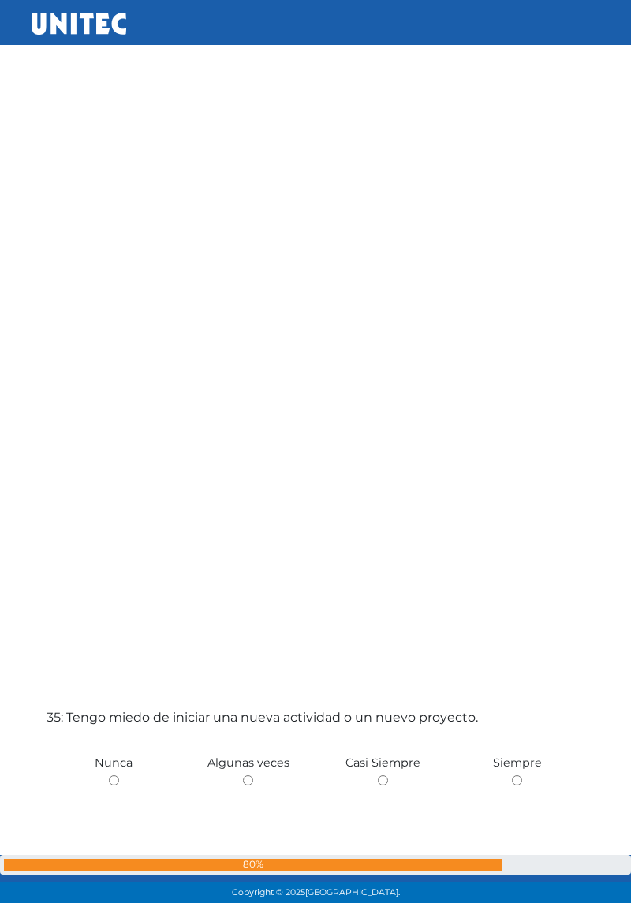
scroll to position [30418, 0]
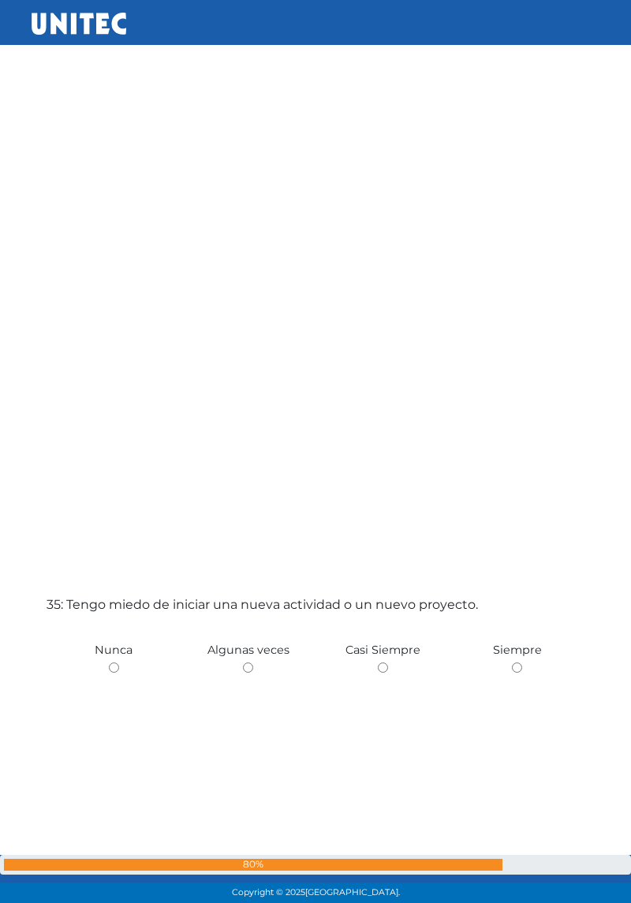
radio input "true"
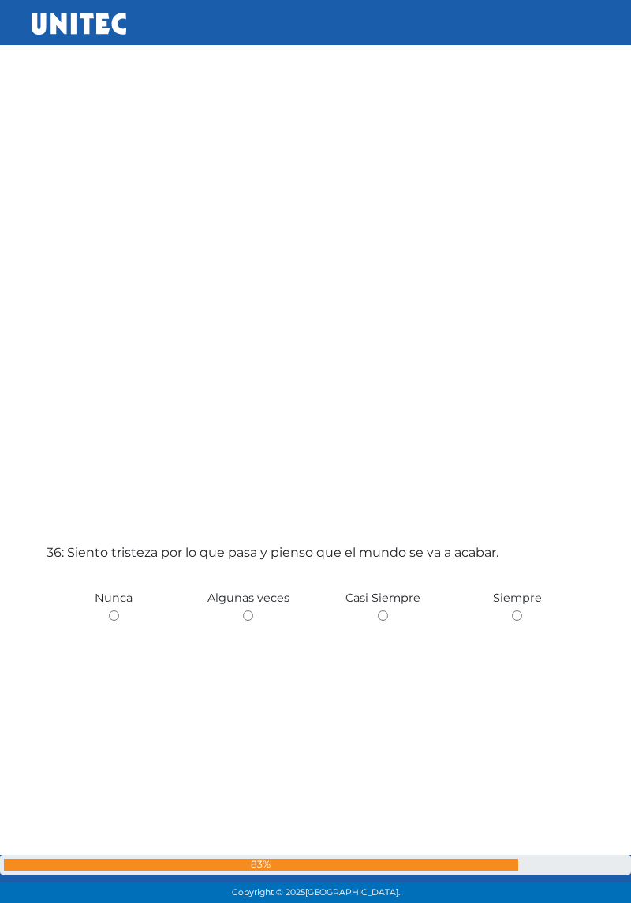
scroll to position [31397, 0]
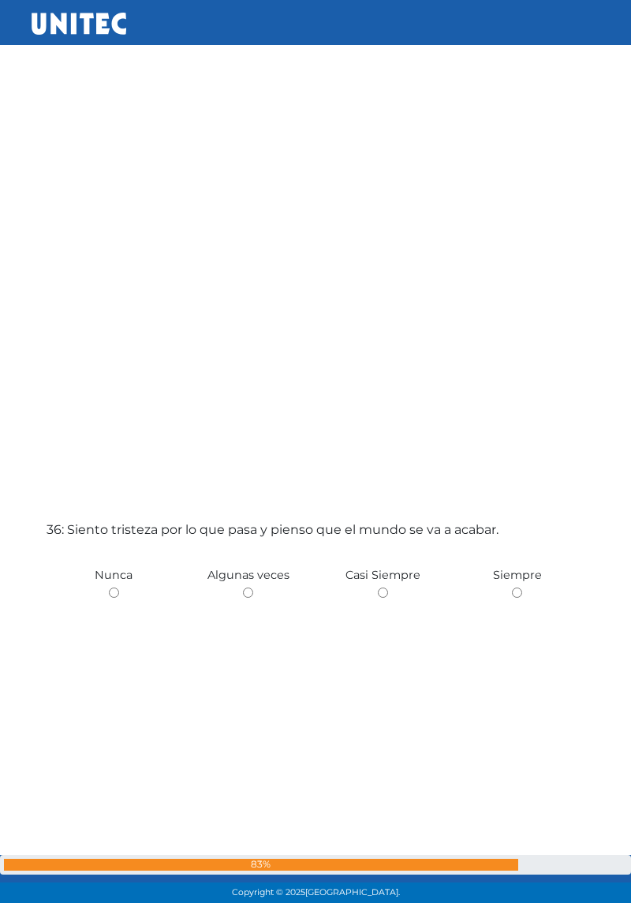
radio input "true"
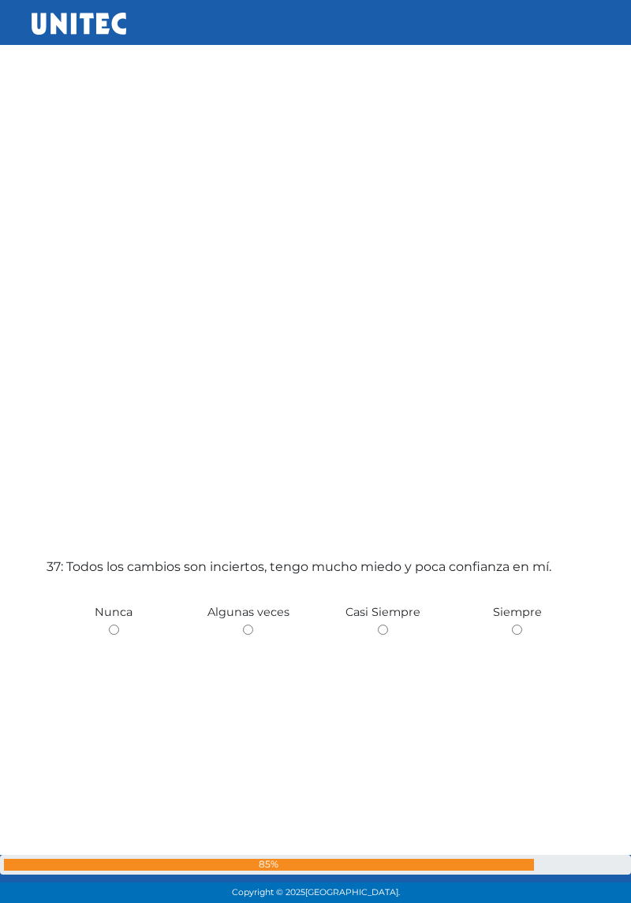
scroll to position [32375, 0]
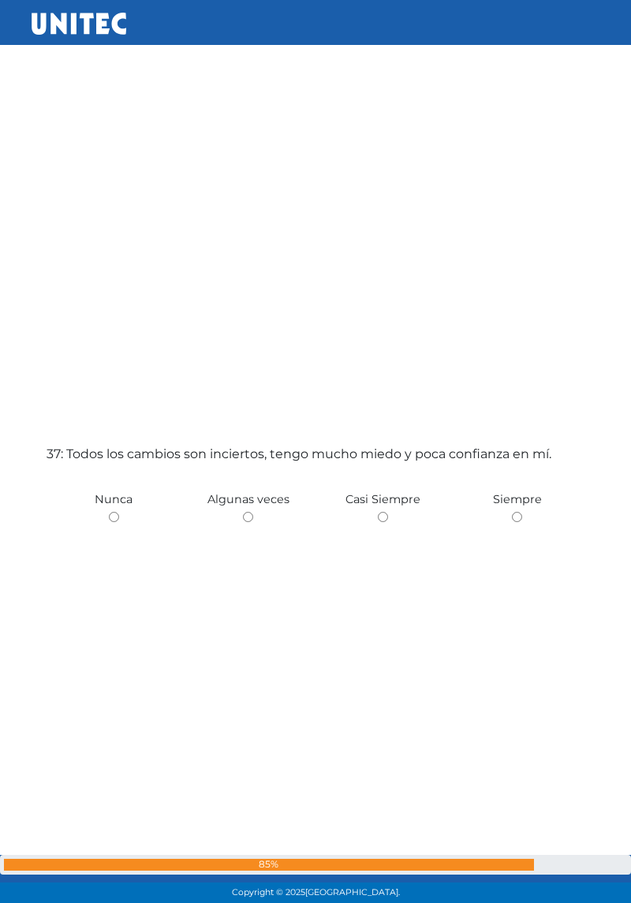
radio input "true"
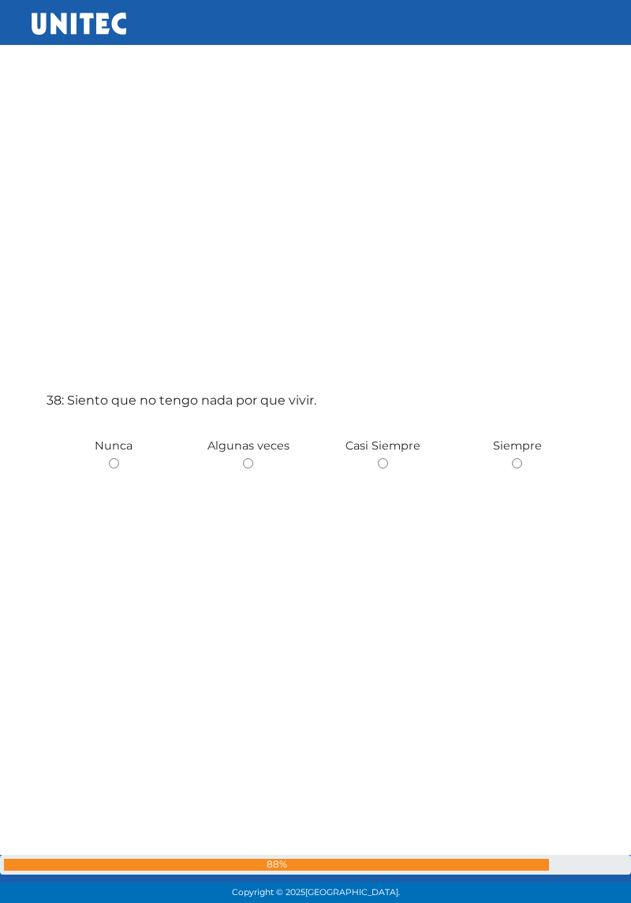
scroll to position [33354, 0]
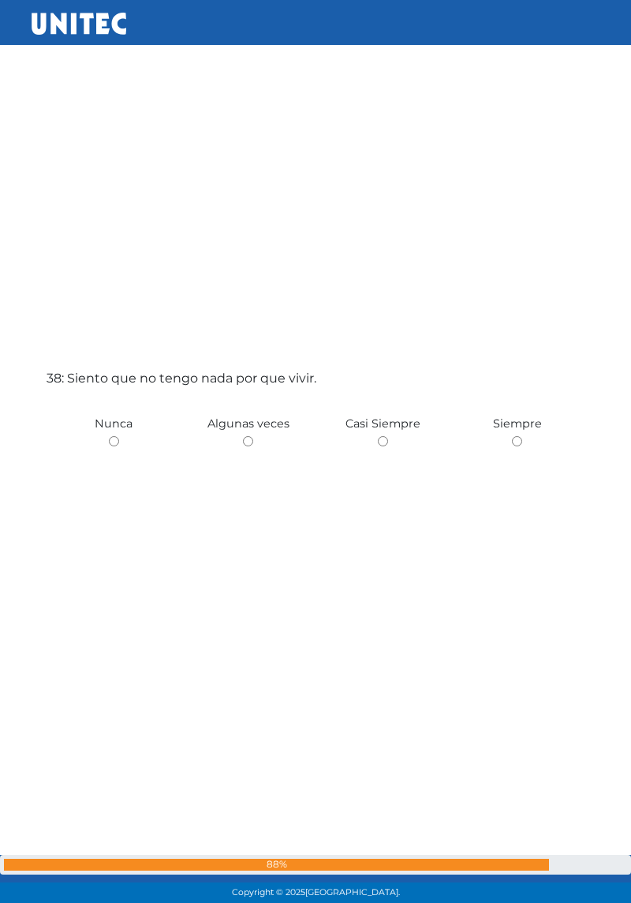
radio input "true"
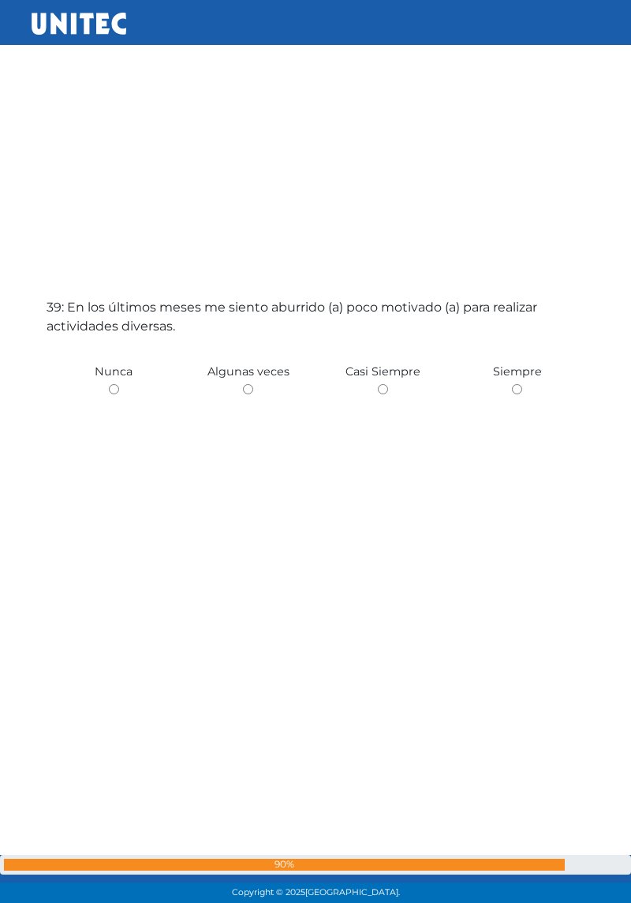
scroll to position [34333, 0]
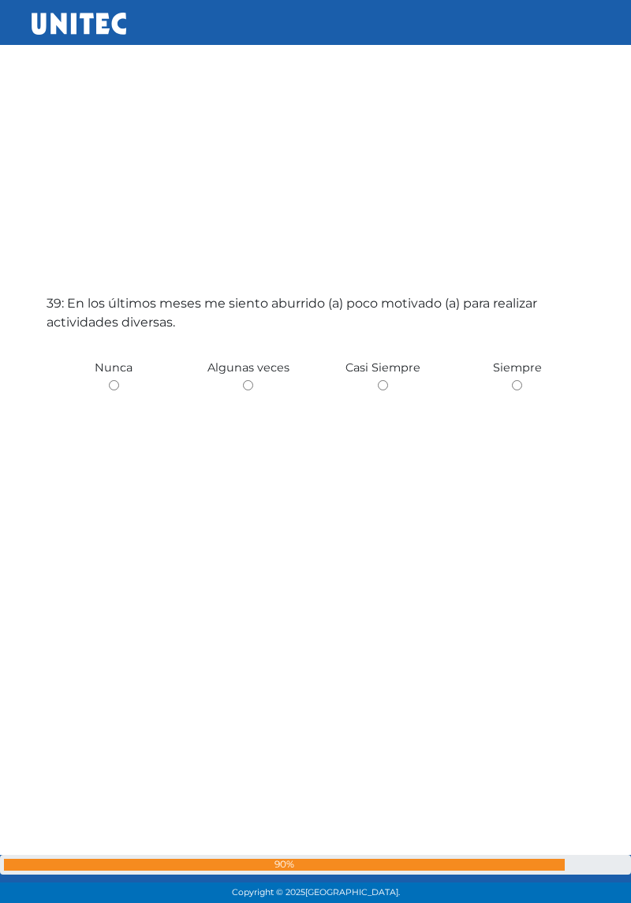
radio input "true"
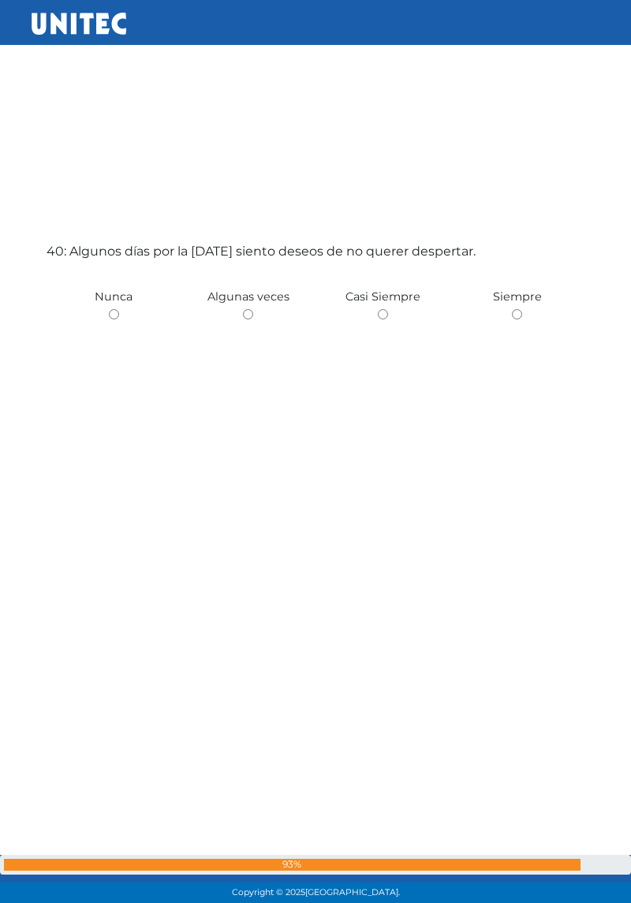
scroll to position [35312, 0]
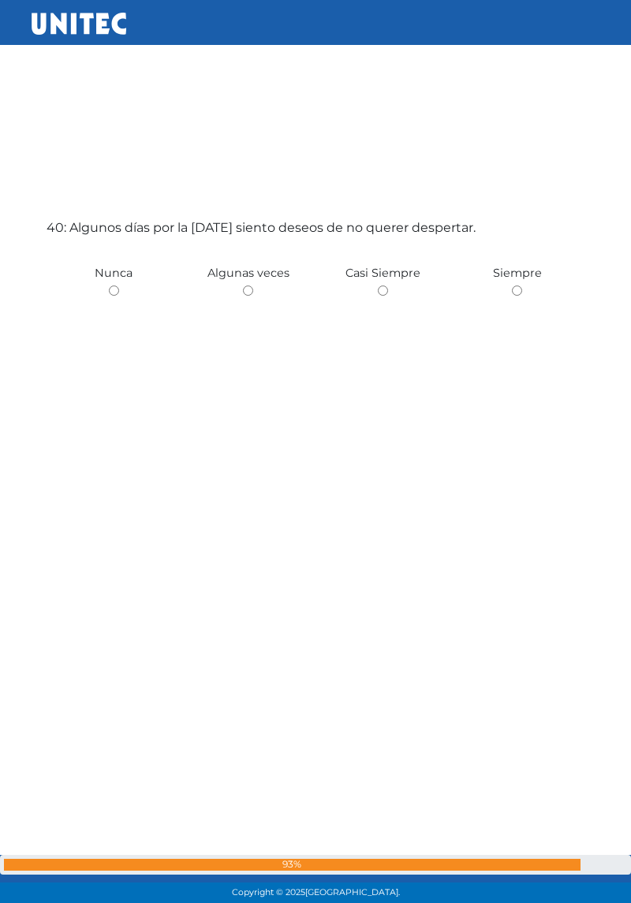
radio input "true"
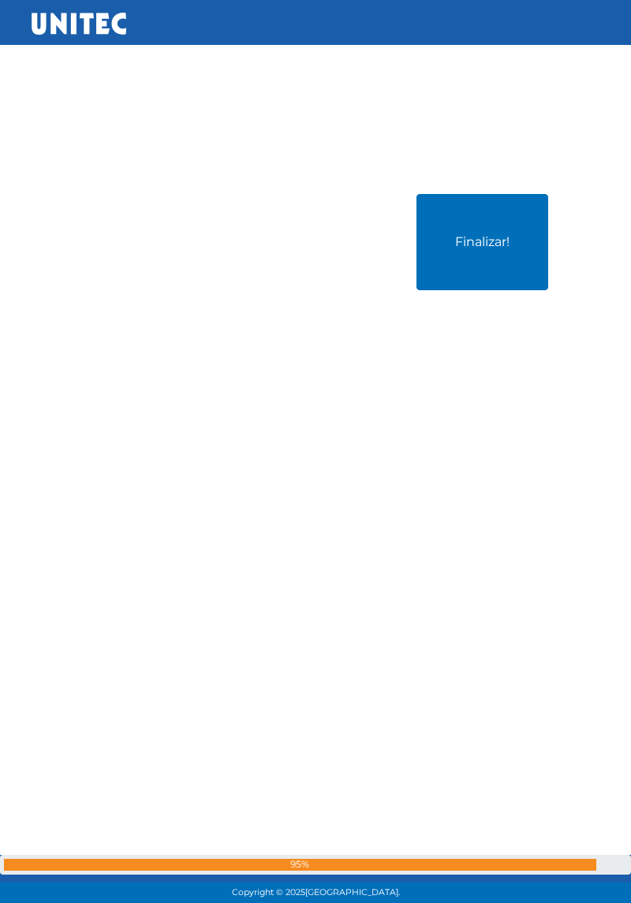
scroll to position [36290, 0]
radio input "true"
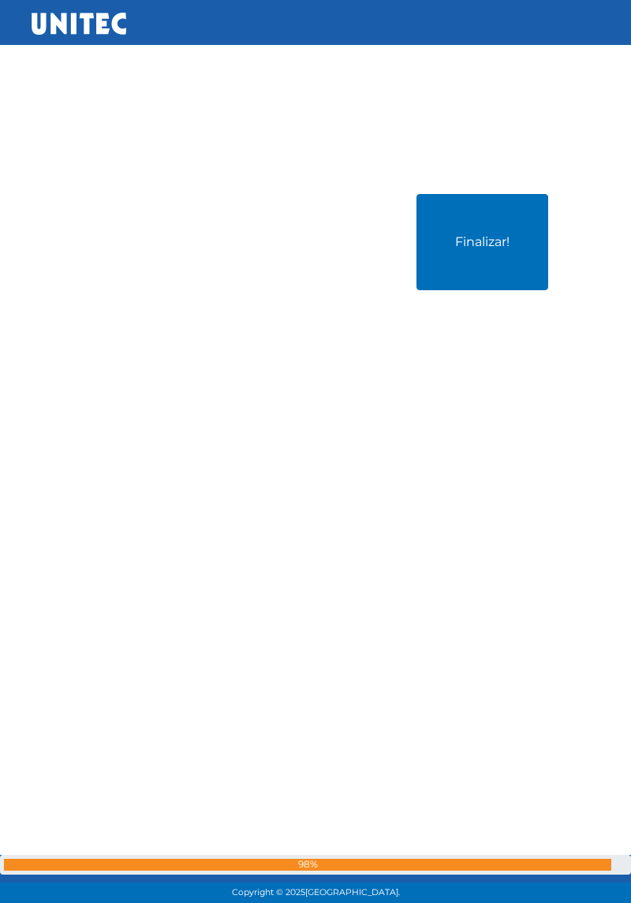
radio input "true"
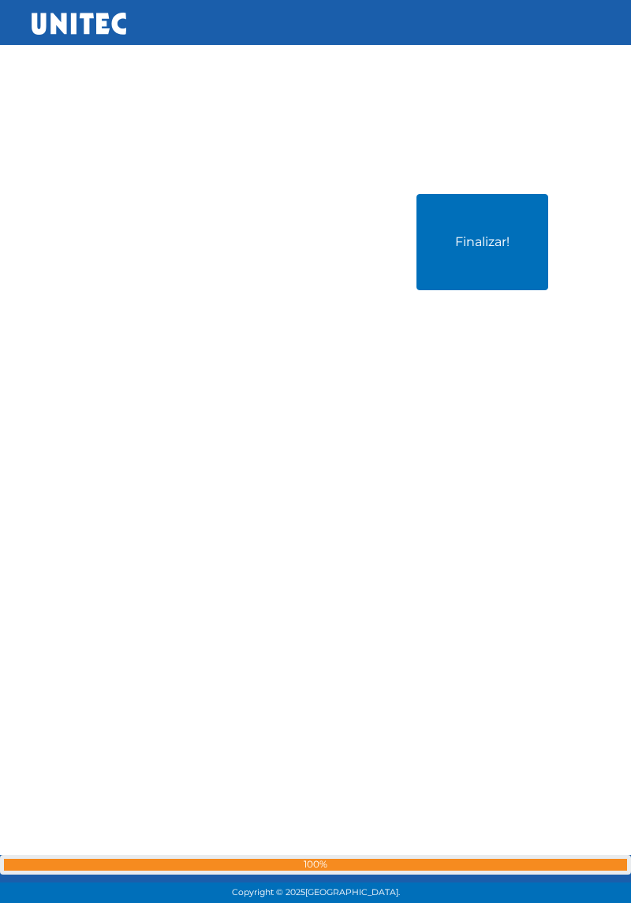
radio input "true"
click at [466, 290] on button "Finalizar!" at bounding box center [483, 242] width 132 height 96
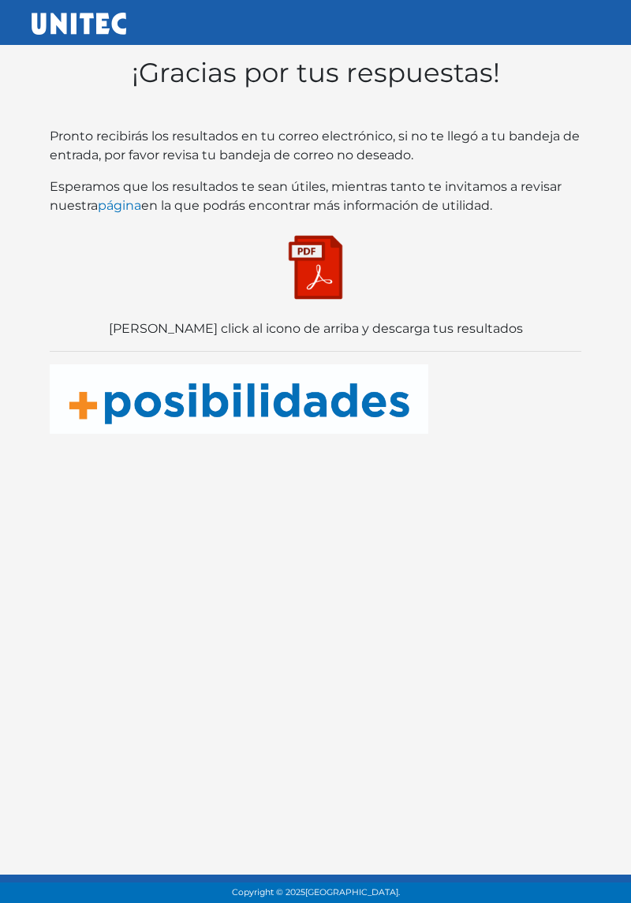
click at [333, 266] on img at bounding box center [315, 267] width 79 height 79
